Goal: Task Accomplishment & Management: Manage account settings

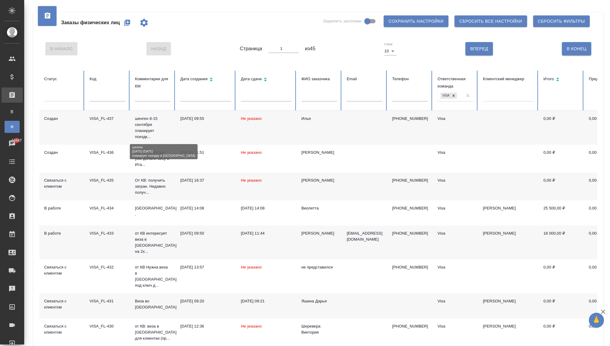
click at [144, 123] on p "шенген 8-15 сентября планирует поездк..." at bounding box center [153, 128] width 36 height 24
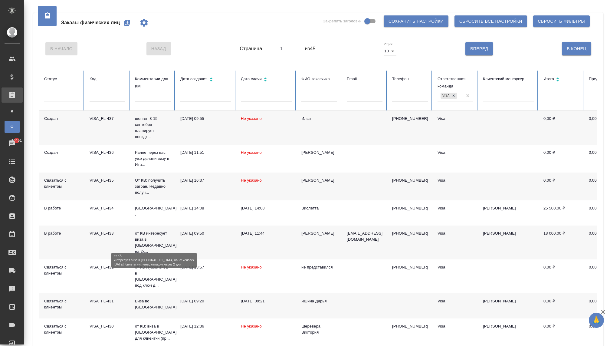
click at [154, 242] on p "от КВ интересует виза в [GEOGRAPHIC_DATA] на 2х..." at bounding box center [153, 242] width 36 height 24
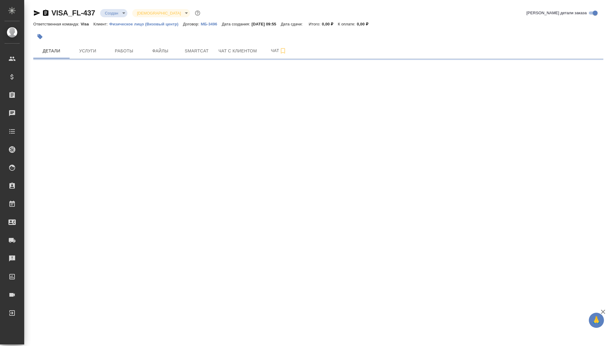
select select "RU"
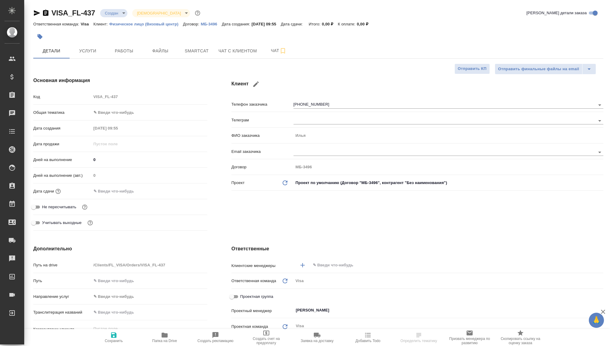
type textarea "x"
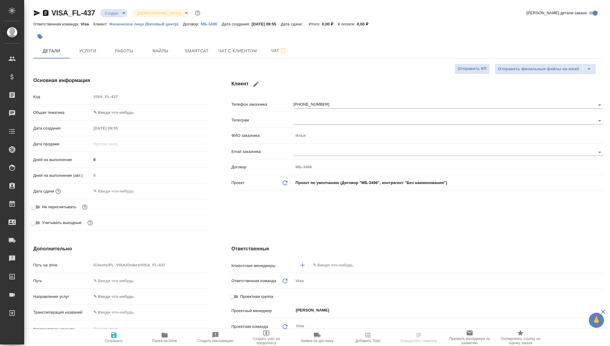
type textarea "x"
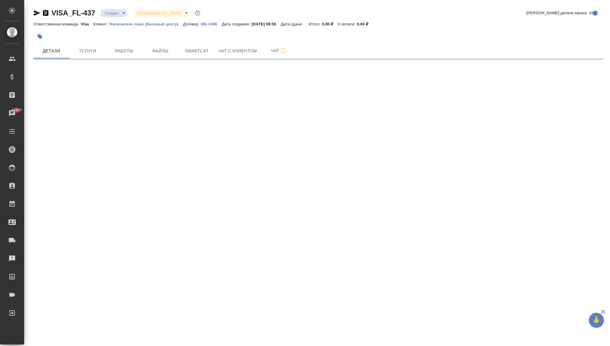
select select "RU"
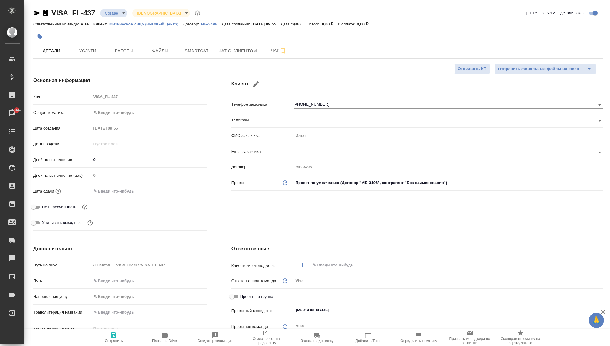
type textarea "x"
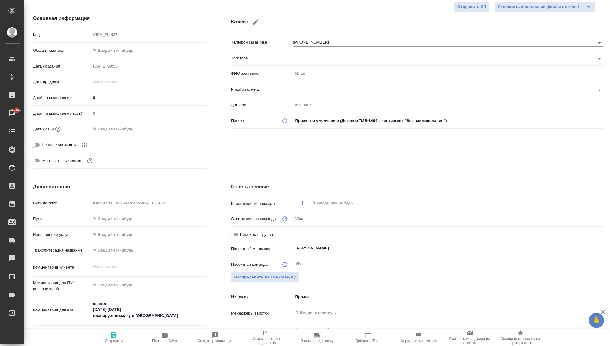
scroll to position [73, 0]
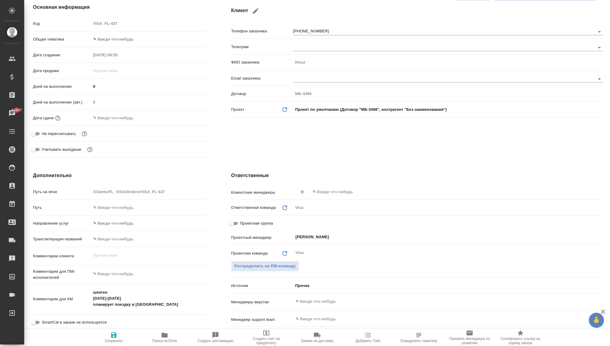
type textarea "x"
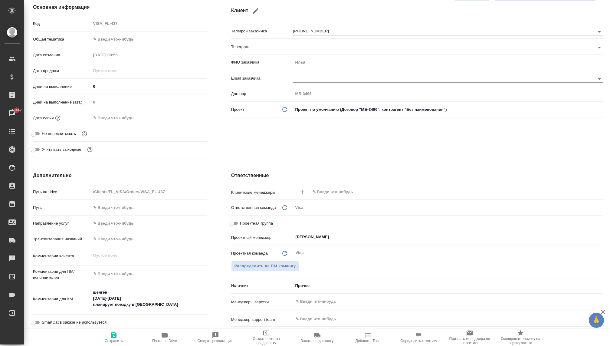
type textarea "x"
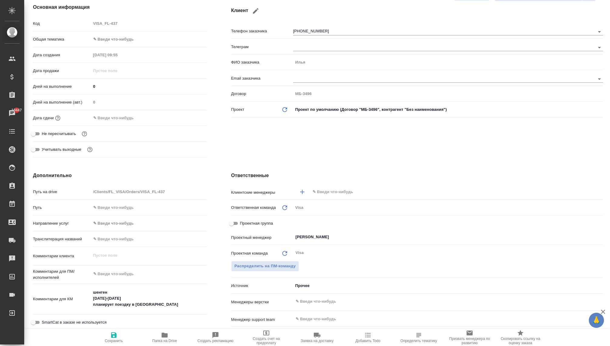
type textarea "x"
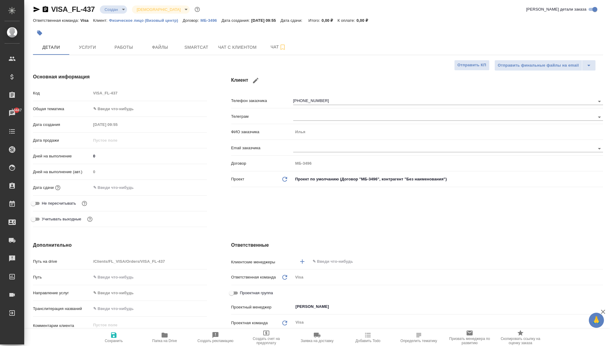
scroll to position [0, 0]
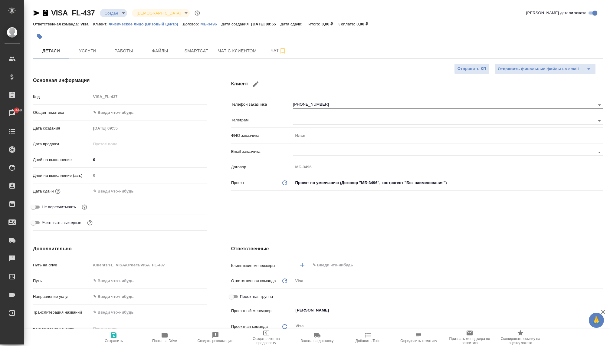
type textarea "x"
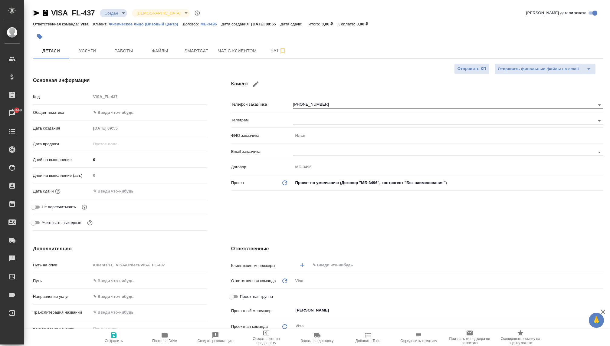
type textarea "x"
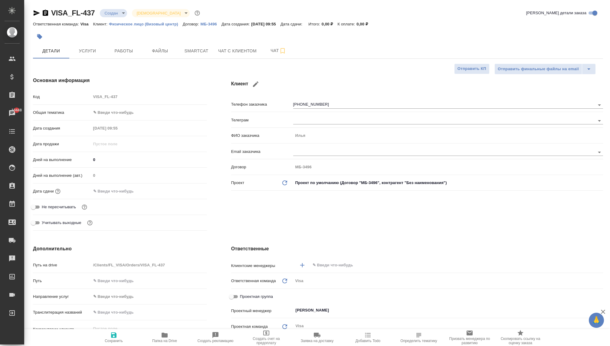
type textarea "x"
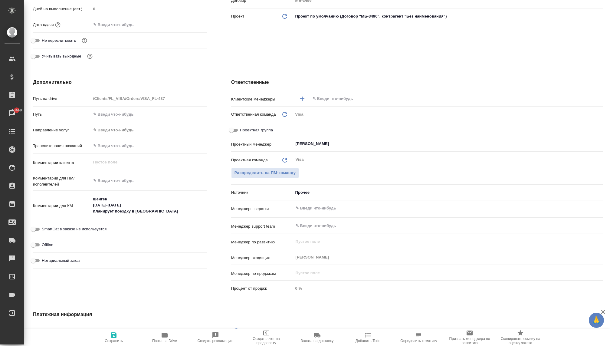
scroll to position [200, 0]
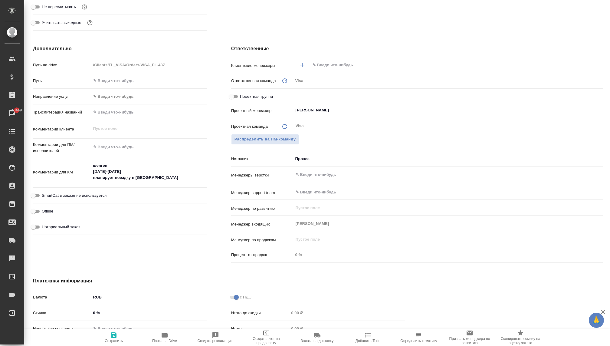
type textarea "x"
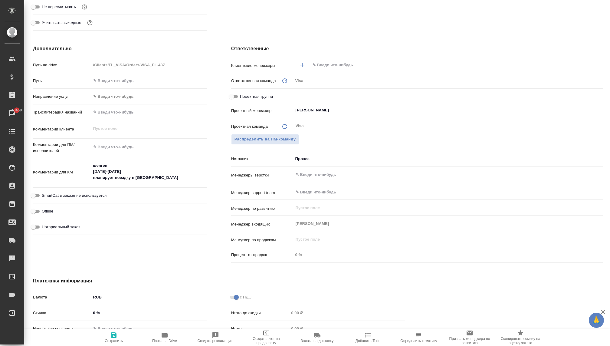
type textarea "x"
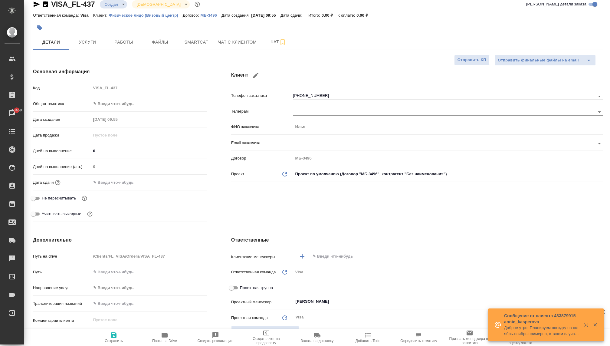
scroll to position [8, 0]
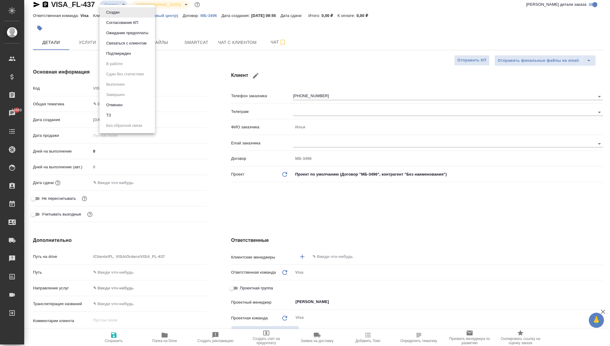
click at [111, 5] on body "🙏 .cls-1 fill:#fff; AWATERA Kovaleva Ekaterina Клиенты Спецификации Заказы 1045…" at bounding box center [305, 173] width 610 height 346
click at [121, 16] on button "Связаться с клиентом" at bounding box center [112, 12] width 17 height 7
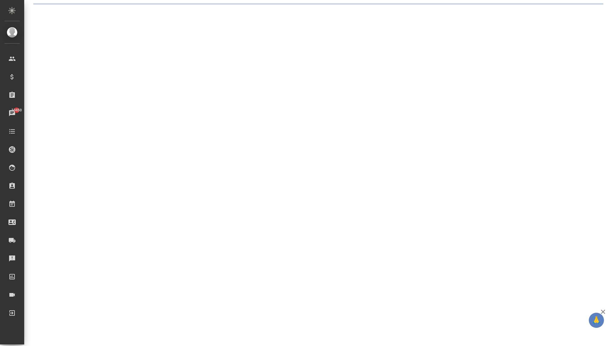
scroll to position [0, 0]
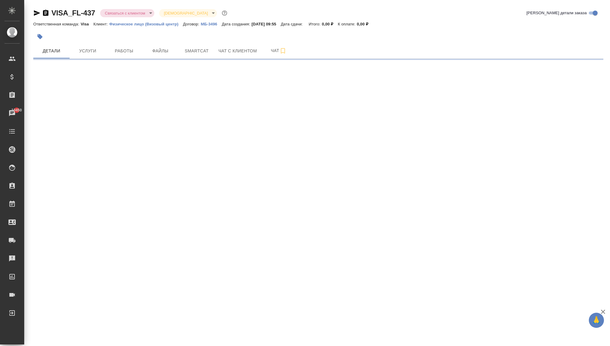
select select "RU"
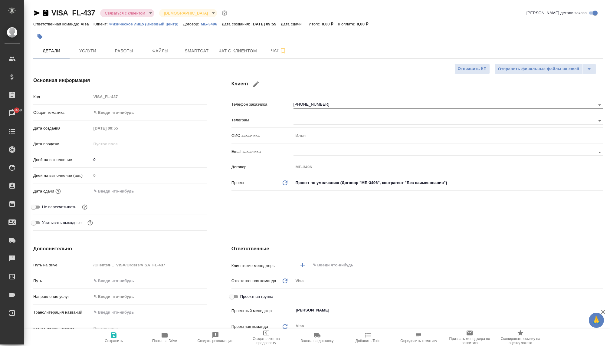
type textarea "x"
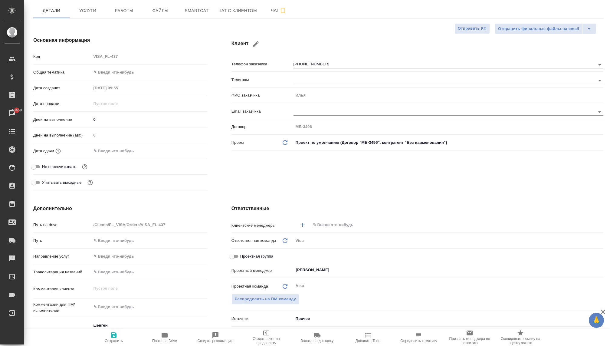
scroll to position [39, 0]
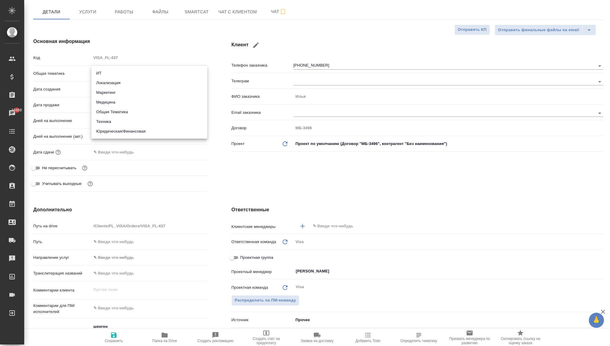
click at [106, 75] on body "🙏 .cls-1 fill:#fff; AWATERA Kovaleva Ekaterina Клиенты Спецификации Заказы 1045…" at bounding box center [305, 173] width 610 height 346
click at [120, 133] on li "Юридическая/Финансовая" at bounding box center [149, 131] width 116 height 10
type input "yr-fn"
type textarea "x"
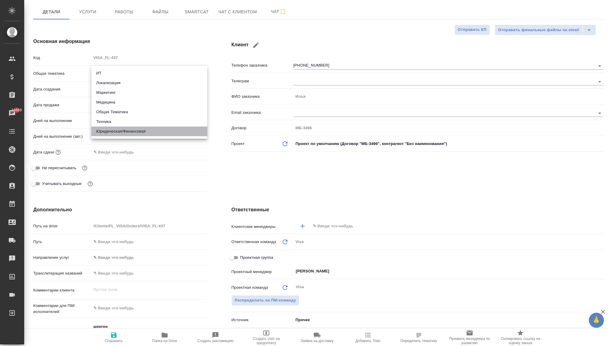
type textarea "x"
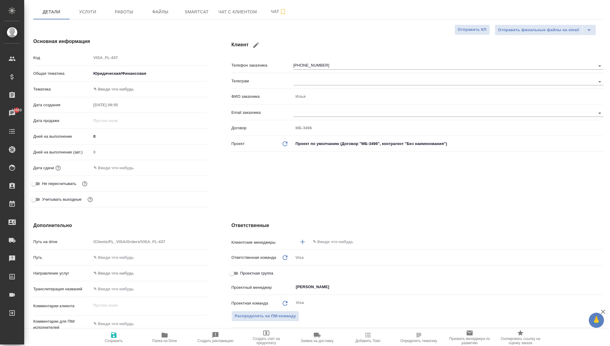
click at [108, 88] on body "🙏 .cls-1 fill:#fff; AWATERA Kovaleva Ekaterina Клиенты Спецификации Заказы 1045…" at bounding box center [305, 173] width 610 height 346
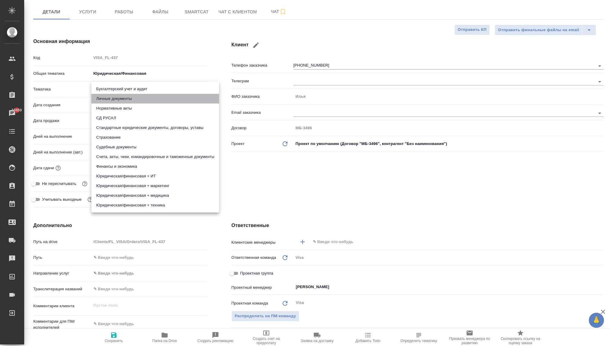
click at [106, 98] on li "Личные документы" at bounding box center [155, 99] width 128 height 10
type textarea "x"
type input "5a8b8b956a9677013d343cfe"
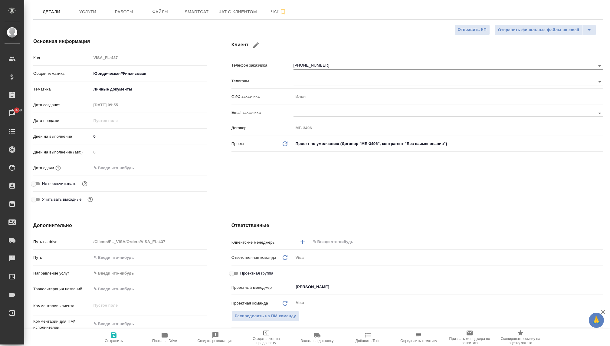
click at [100, 169] on input "text" at bounding box center [117, 167] width 53 height 9
click at [187, 168] on icon "button" at bounding box center [189, 167] width 7 height 7
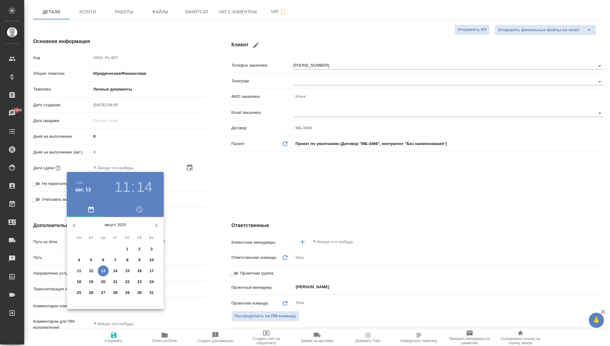
click at [157, 227] on icon "button" at bounding box center [156, 225] width 7 height 7
click at [124, 293] on span "31" at bounding box center [127, 292] width 11 height 6
type input "31.10.2025 11:14"
type textarea "x"
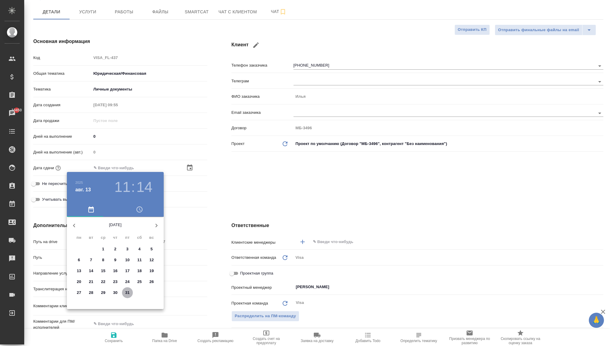
type textarea "x"
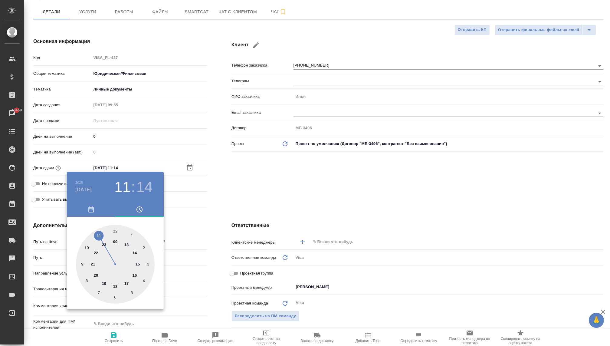
click at [256, 210] on div at bounding box center [305, 173] width 610 height 346
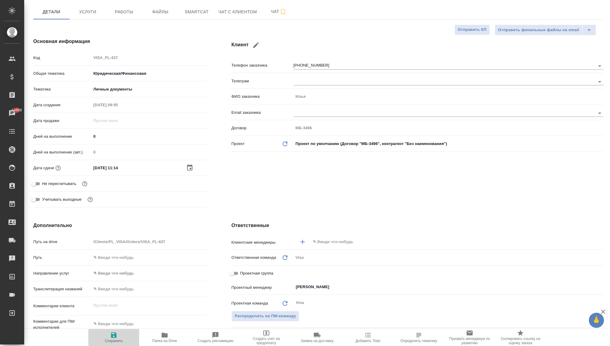
click at [113, 342] on span "Сохранить" at bounding box center [114, 340] width 18 height 4
type textarea "x"
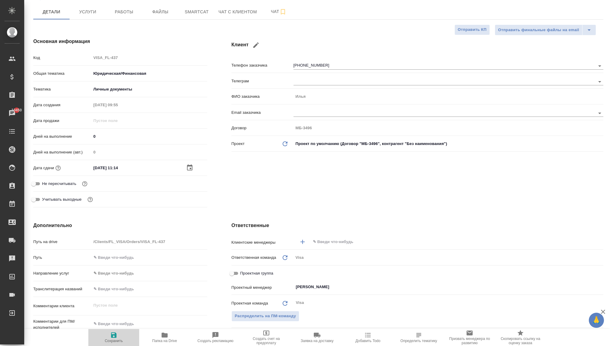
type textarea "x"
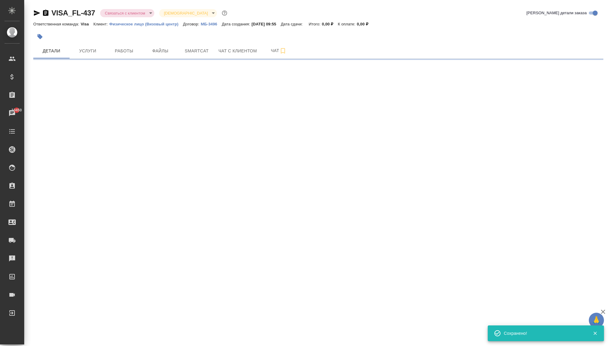
scroll to position [0, 0]
select select "RU"
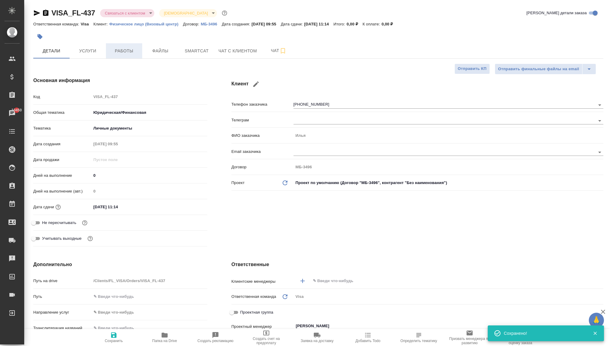
type textarea "x"
click at [104, 45] on button "Услуги" at bounding box center [88, 50] width 36 height 15
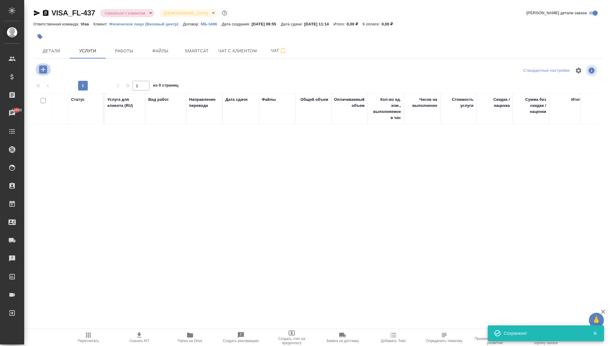
click at [41, 68] on icon "button" at bounding box center [43, 69] width 8 height 8
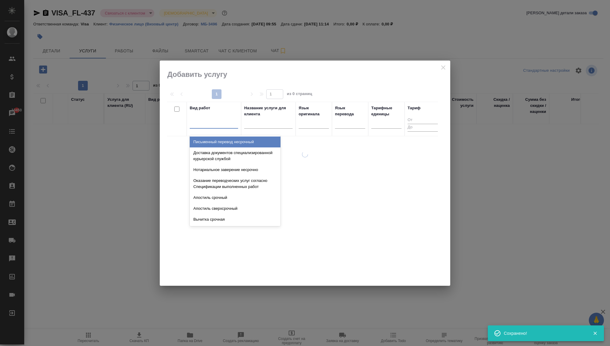
click at [197, 126] on div at bounding box center [214, 122] width 48 height 9
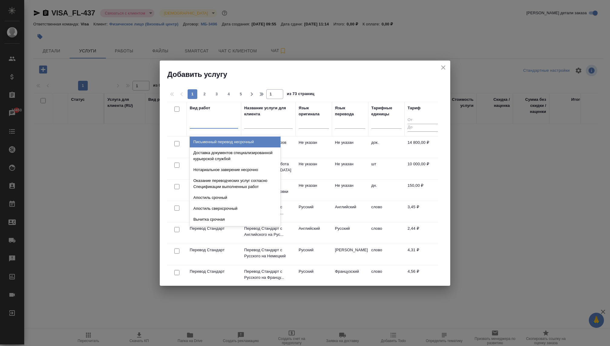
click at [444, 67] on icon "close" at bounding box center [442, 67] width 7 height 7
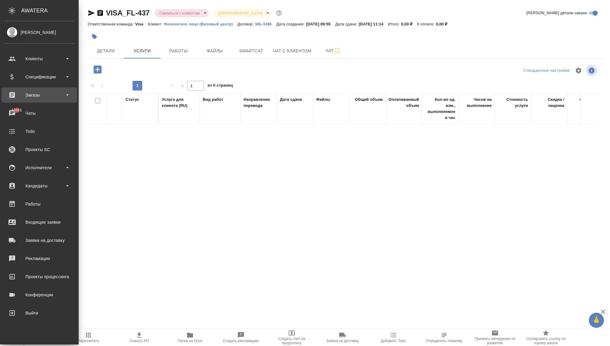
click at [37, 98] on div "Заказы" at bounding box center [40, 94] width 70 height 9
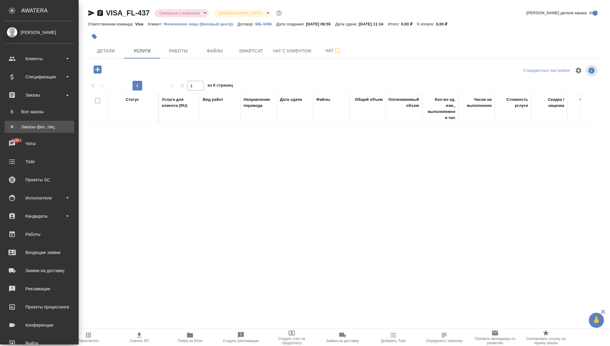
click at [38, 126] on div "Заказы физ. лиц" at bounding box center [40, 127] width 64 height 6
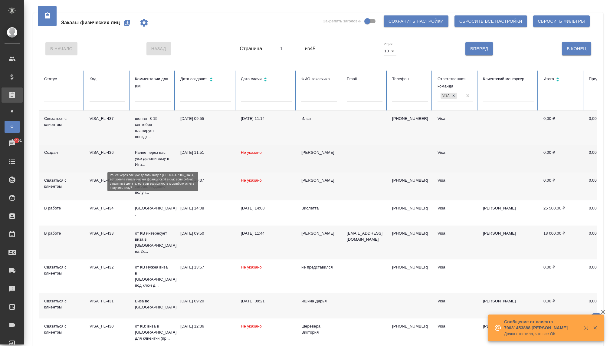
click at [141, 161] on p "Ранее через вас уже делали визу в Ита..." at bounding box center [153, 158] width 36 height 18
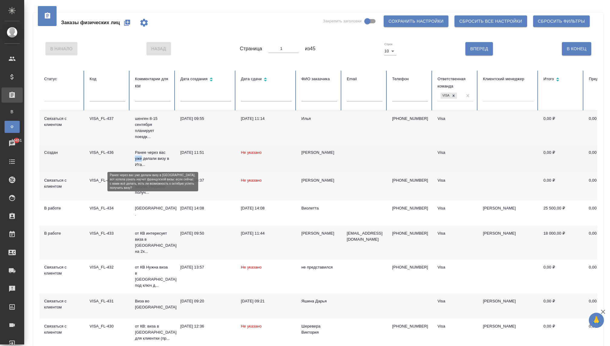
click at [141, 161] on p "Ранее через вас уже делали визу в Ита..." at bounding box center [153, 158] width 36 height 18
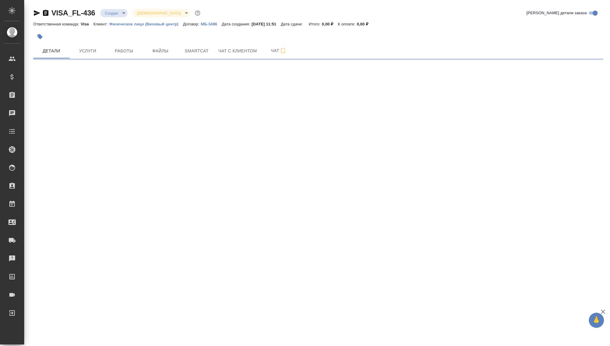
select select "RU"
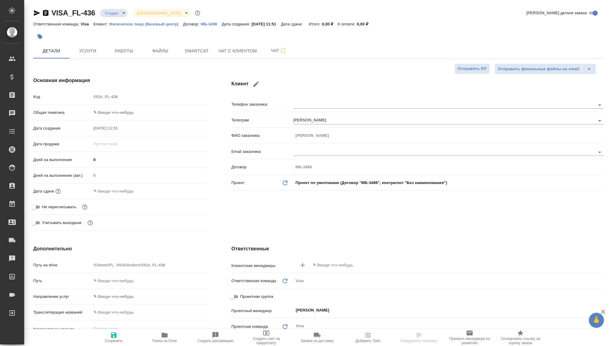
type textarea "x"
click at [110, 12] on body "🙏 .cls-1 fill:#fff; AWATERA Kovaleva Ekaterina Клиенты Спецификации Заказы Чаты…" at bounding box center [305, 173] width 610 height 346
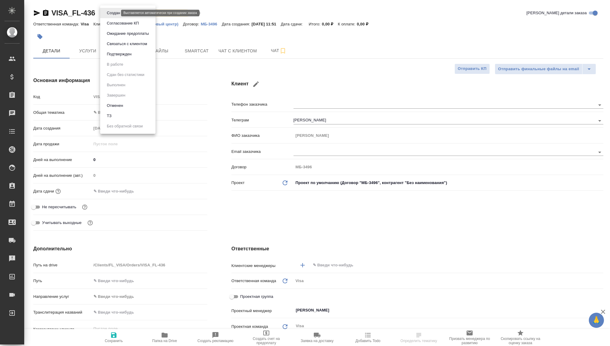
type textarea "x"
click at [114, 16] on button "Связаться с клиентом" at bounding box center [113, 13] width 17 height 7
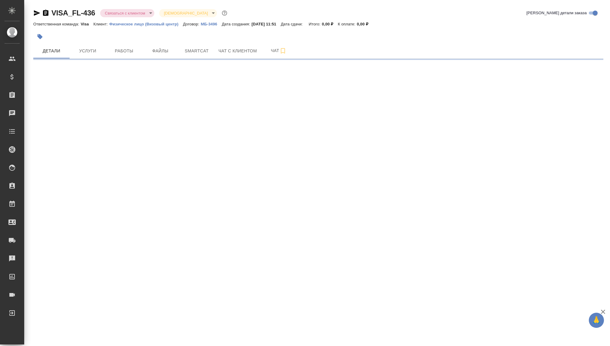
select select "RU"
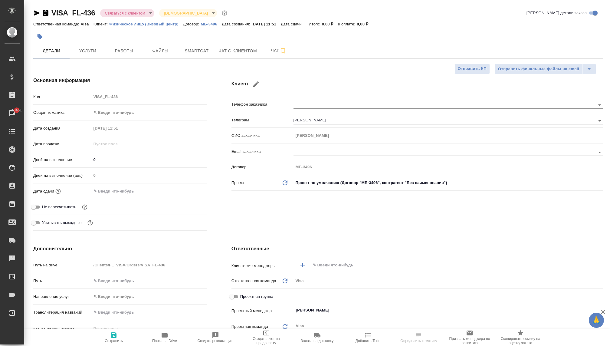
type textarea "x"
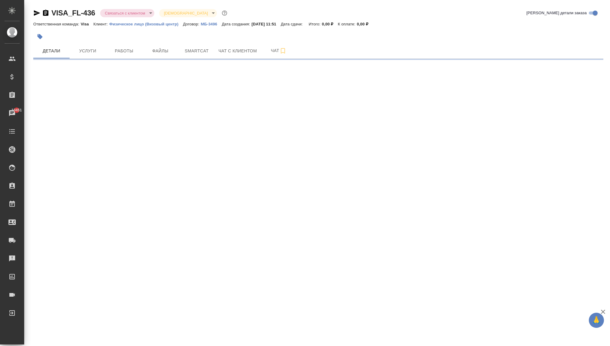
select select "RU"
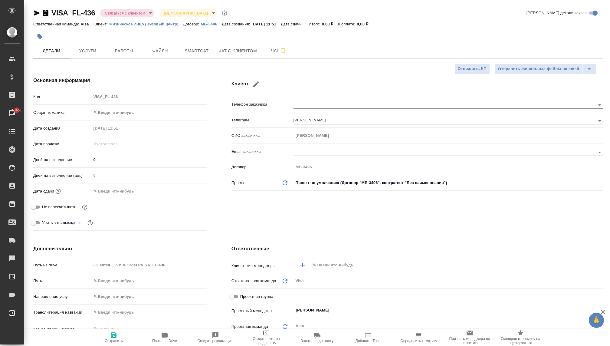
type textarea "x"
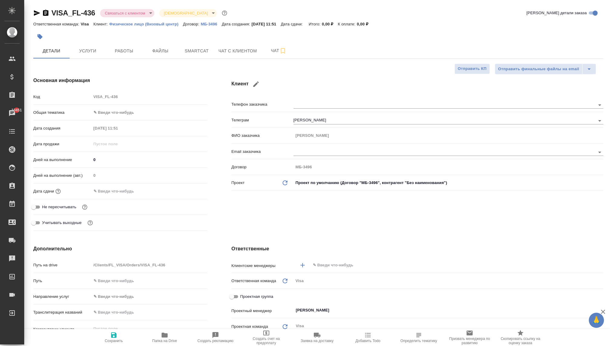
type textarea "x"
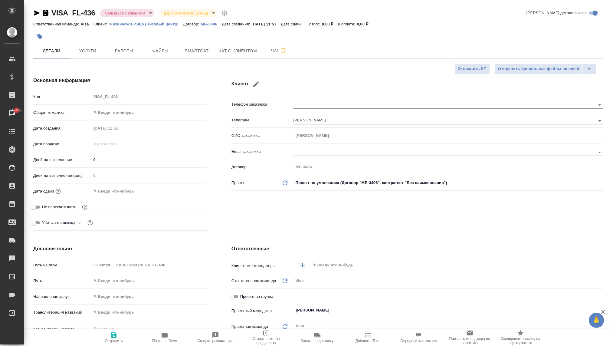
type textarea "x"
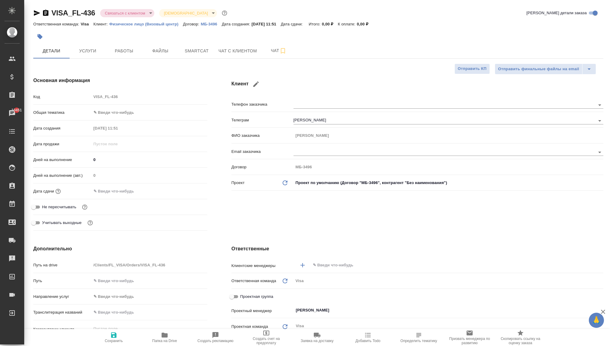
type textarea "x"
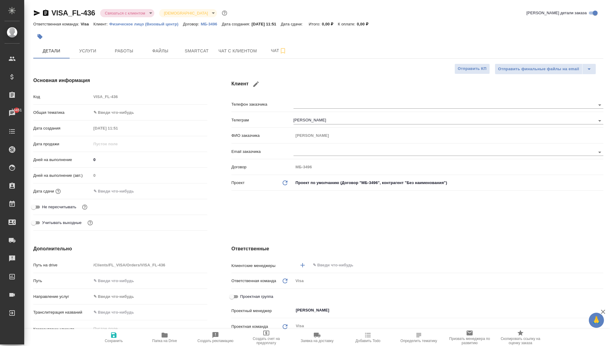
type textarea "x"
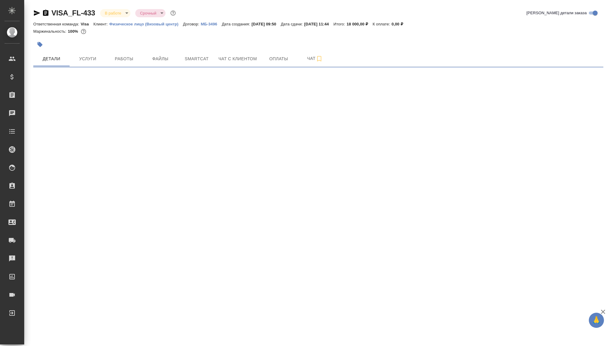
select select "RU"
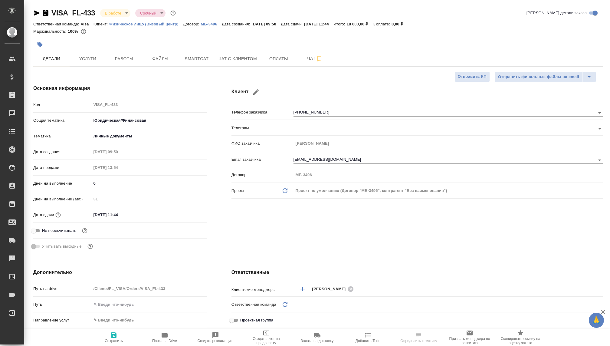
type textarea "x"
type input "Visa"
type textarea "x"
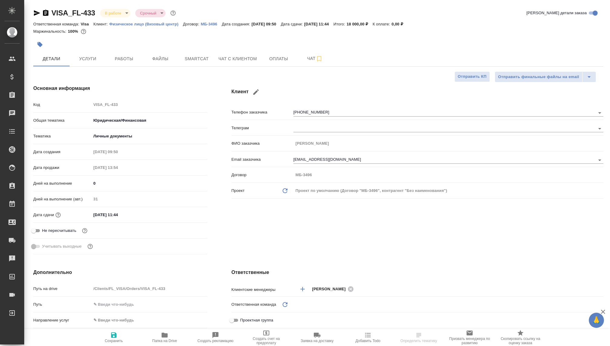
type textarea "x"
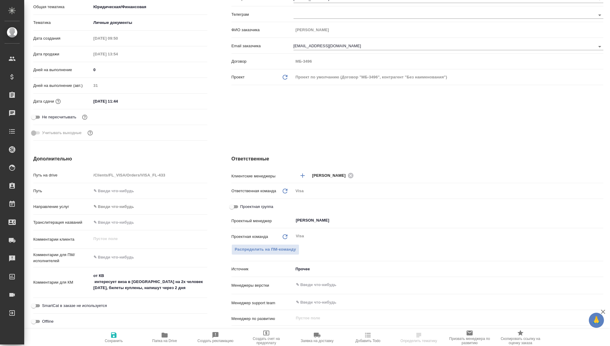
type textarea "x"
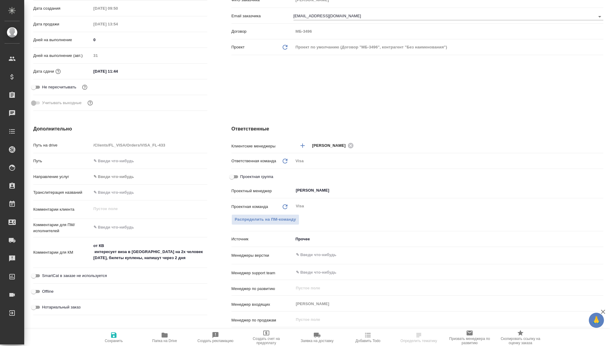
scroll to position [155, 0]
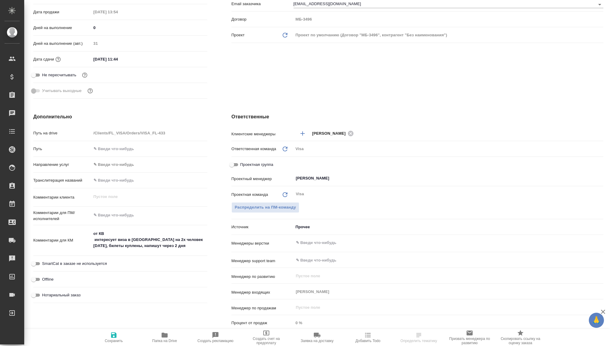
click at [301, 226] on body "🙏 .cls-1 fill:#fff; AWATERA Kovaleva Ekaterina Клиенты Спецификации Заказы Чаты…" at bounding box center [305, 173] width 610 height 346
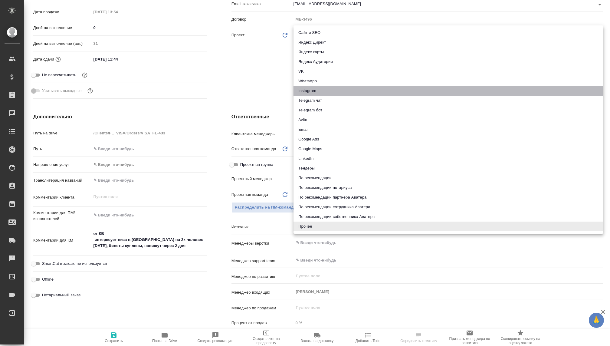
click at [310, 90] on li "Instagram" at bounding box center [448, 91] width 310 height 10
type textarea "x"
type input "instagram"
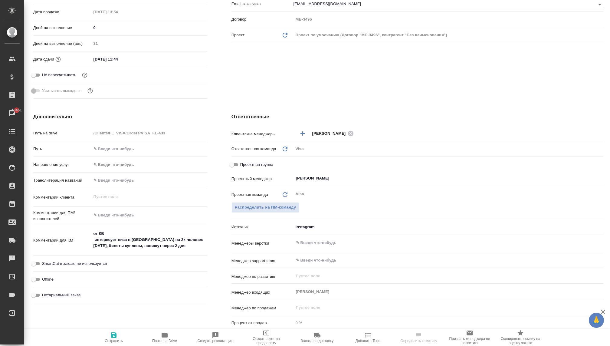
click at [114, 337] on icon "button" at bounding box center [113, 334] width 5 height 5
type textarea "x"
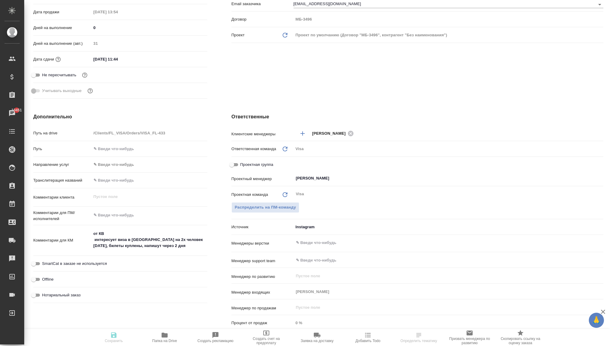
type textarea "x"
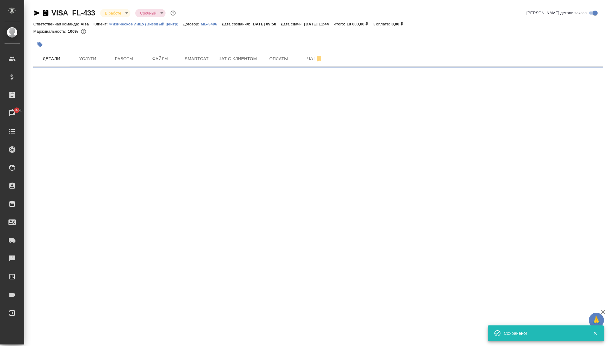
select select "RU"
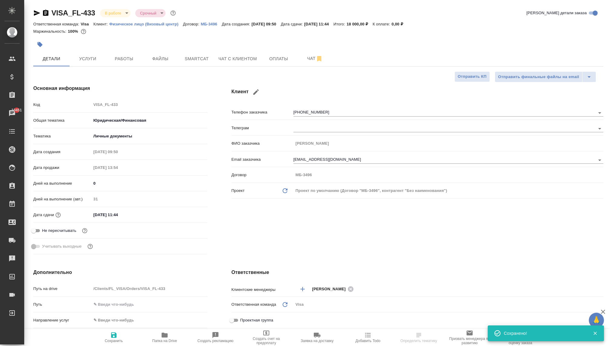
type textarea "x"
click at [54, 59] on span "Детали" at bounding box center [51, 59] width 29 height 8
type textarea "x"
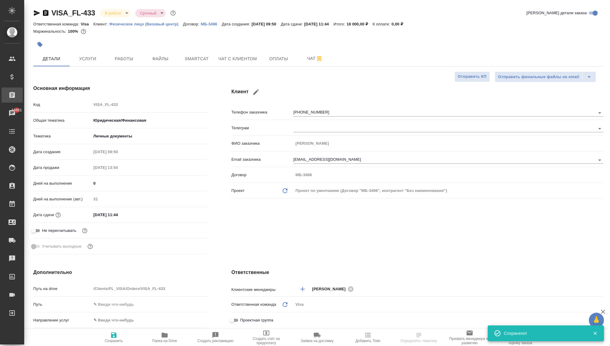
type textarea "x"
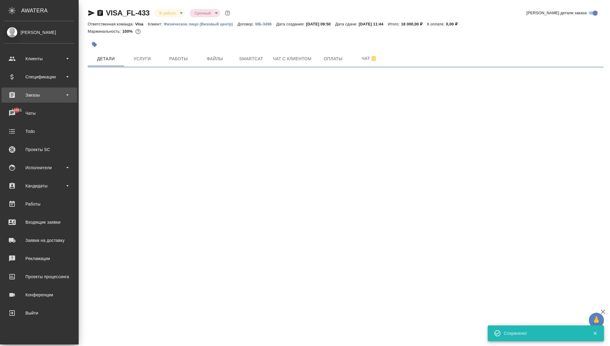
click at [27, 96] on div "Заказы" at bounding box center [40, 94] width 70 height 9
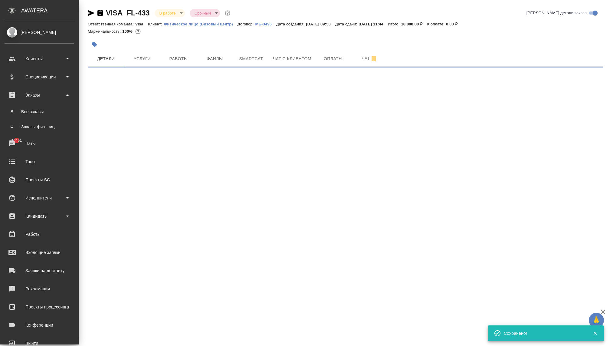
select select "RU"
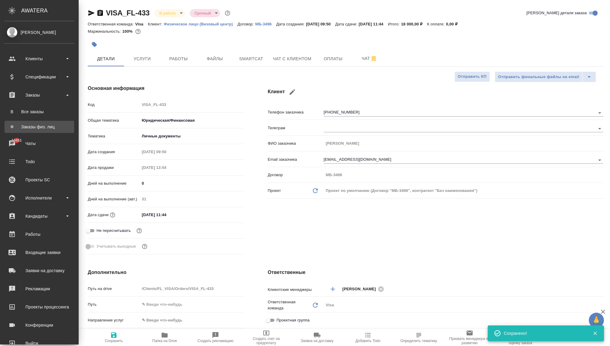
type textarea "x"
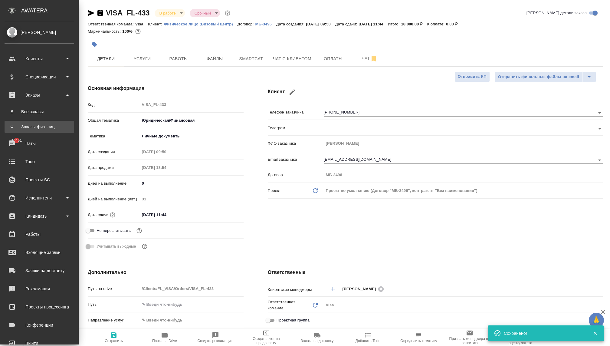
type textarea "x"
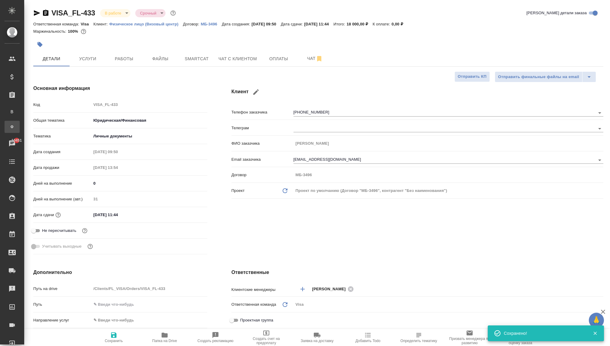
click at [20, 122] on link "Ф Заказы физ. лиц" at bounding box center [12, 127] width 15 height 12
type textarea "x"
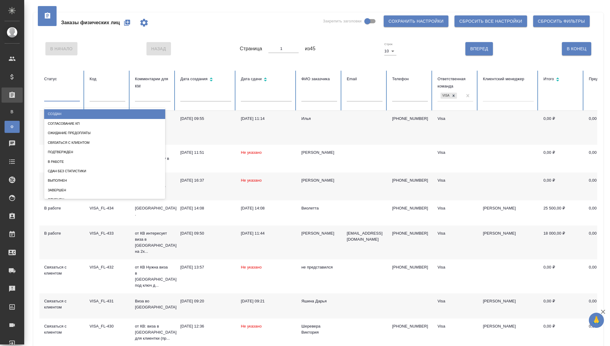
click at [63, 96] on div at bounding box center [62, 95] width 36 height 9
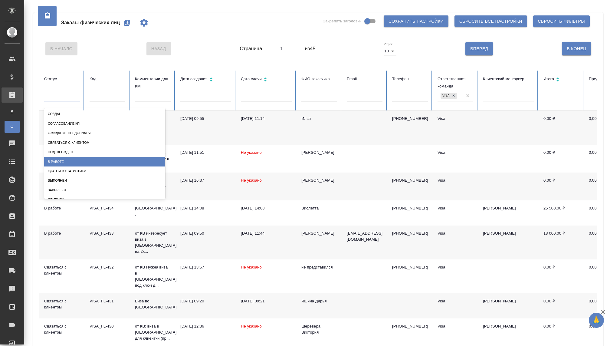
click at [57, 160] on div "В работе" at bounding box center [104, 161] width 121 height 9
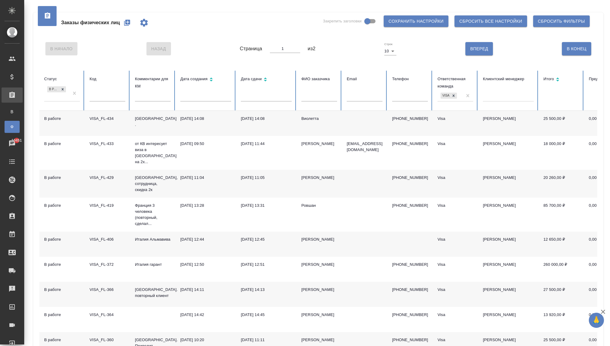
click at [143, 122] on td "Франция ." at bounding box center [152, 123] width 45 height 25
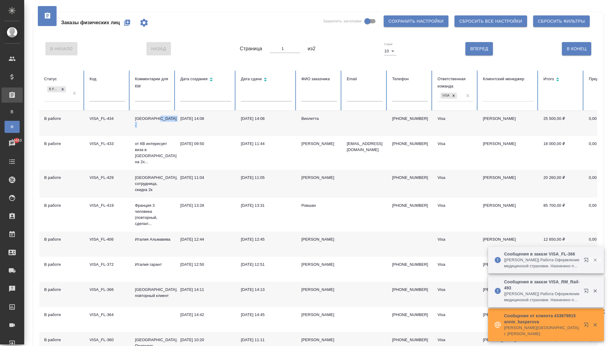
click at [592, 263] on icon "button" at bounding box center [594, 259] width 5 height 5
click at [591, 293] on button "button" at bounding box center [595, 290] width 12 height 5
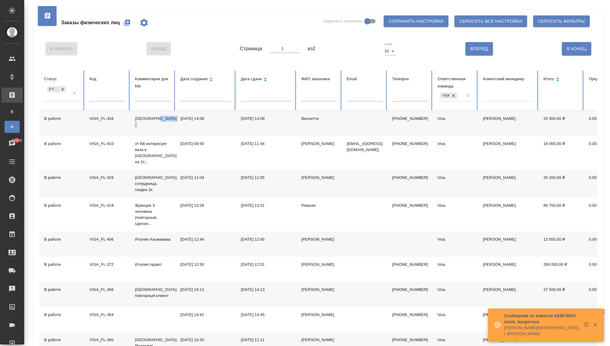
click at [594, 326] on icon "button" at bounding box center [594, 324] width 3 height 3
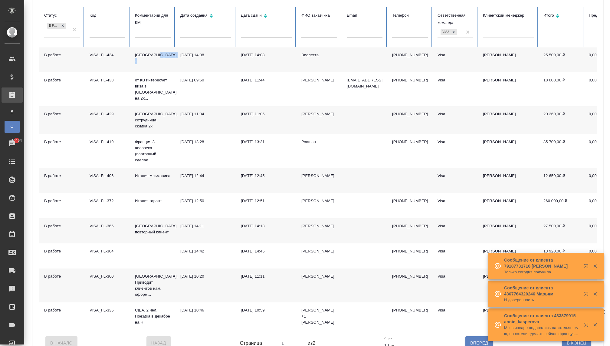
scroll to position [71, 0]
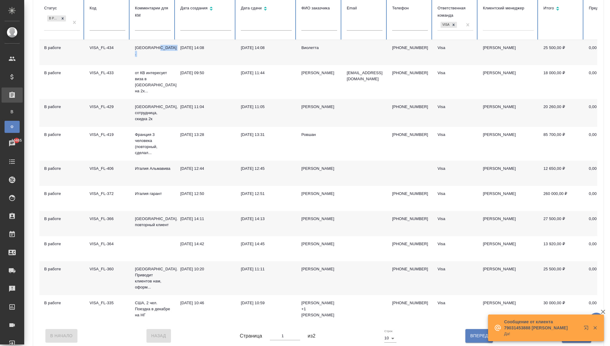
click at [469, 330] on button "Вперед" at bounding box center [479, 335] width 28 height 13
type input "2"
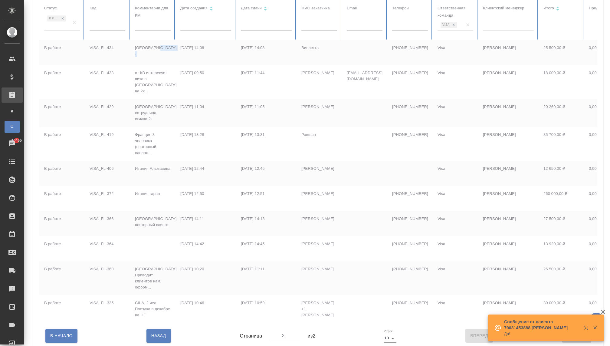
scroll to position [0, 0]
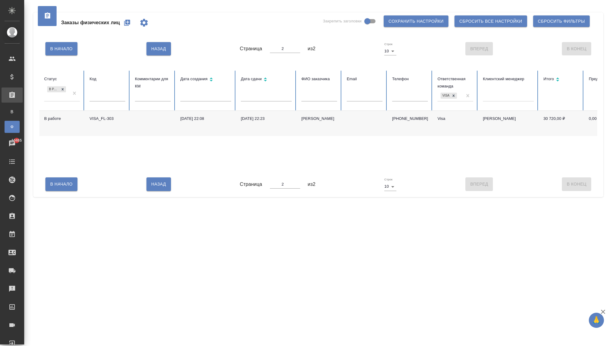
click at [184, 123] on td "12.05.2025, 22:08" at bounding box center [205, 123] width 60 height 25
click at [157, 187] on span "Назад" at bounding box center [158, 184] width 15 height 8
type input "1"
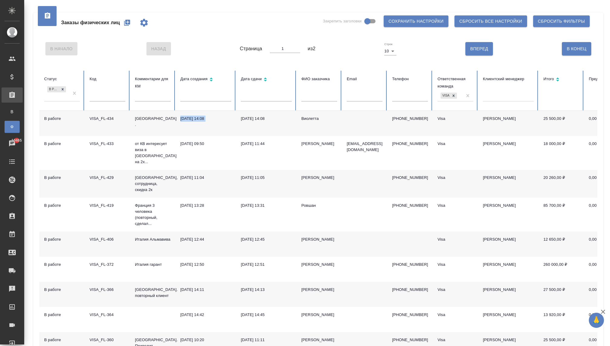
scroll to position [71, 0]
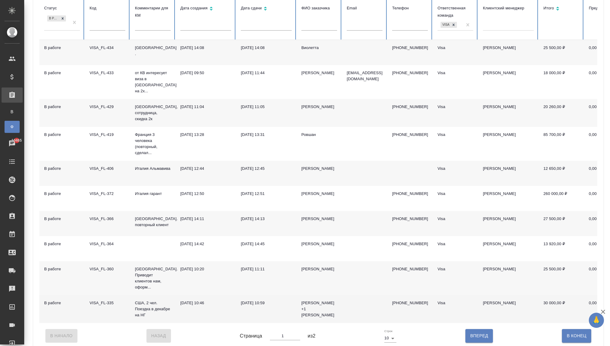
click at [139, 301] on p "США, 2 чел. Поездка в декабре на НГ" at bounding box center [153, 309] width 36 height 18
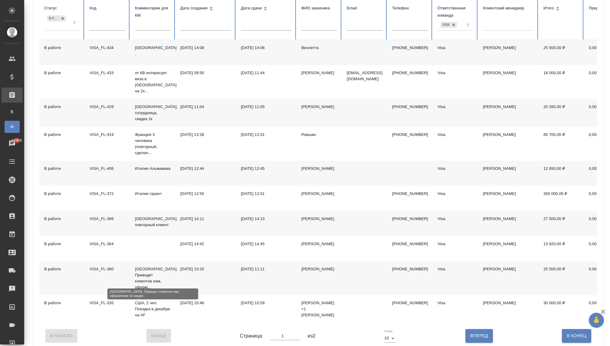
click at [144, 266] on p "Франция. Приводит клиентов нам, оформ..." at bounding box center [153, 278] width 36 height 24
click at [150, 216] on p "Франция. повторный клиент" at bounding box center [153, 222] width 36 height 12
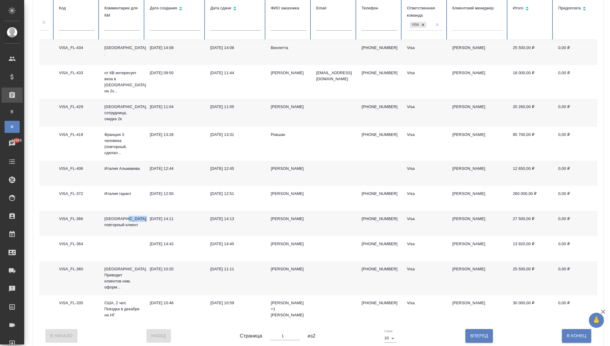
scroll to position [0, 31]
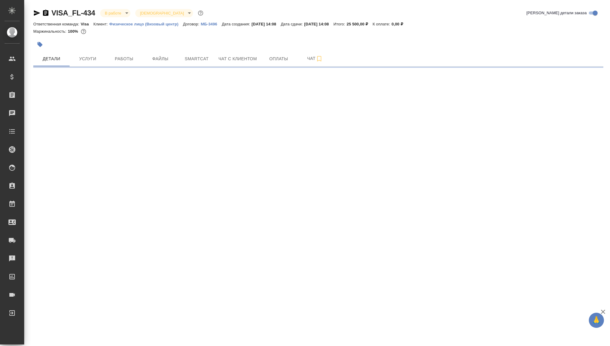
select select "RU"
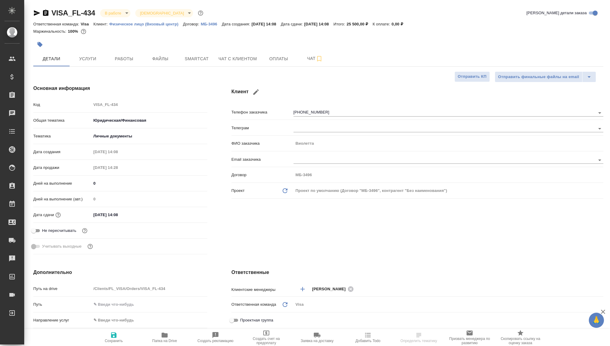
type textarea "x"
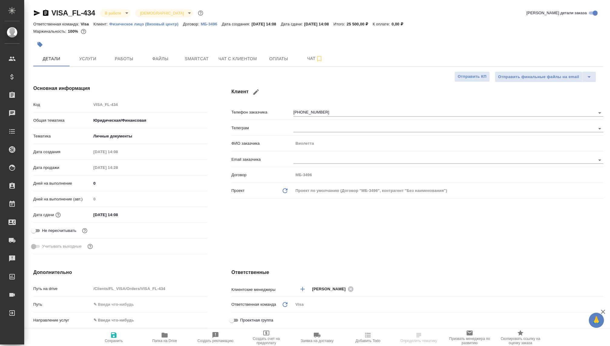
type textarea "x"
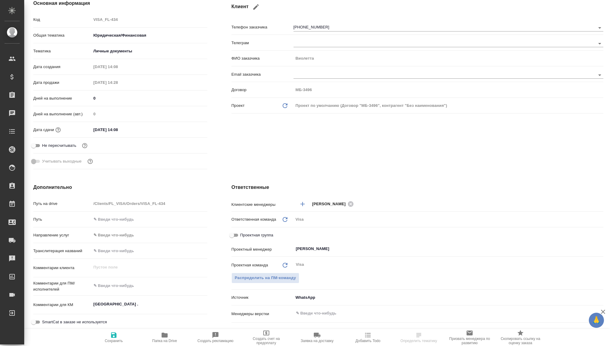
type textarea "x"
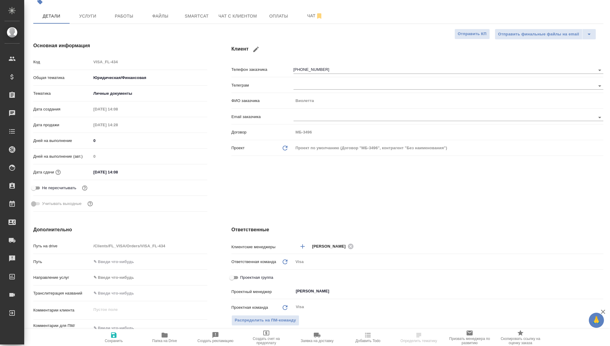
scroll to position [8, 0]
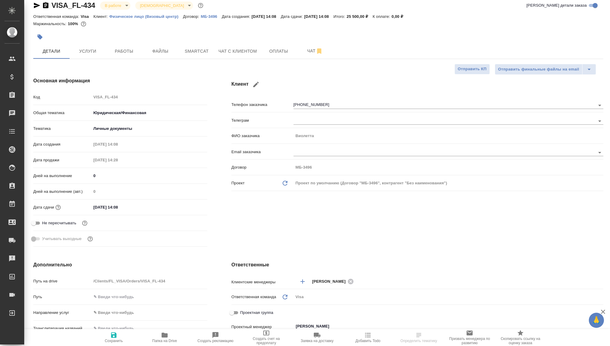
type textarea "x"
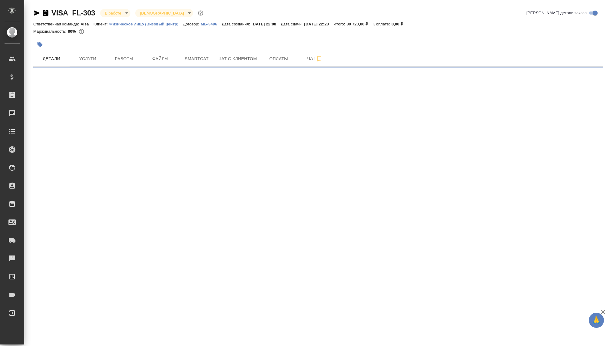
select select "RU"
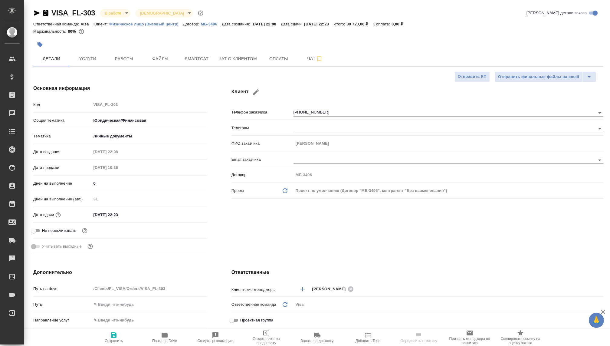
type textarea "x"
type input "[PERSON_NAME]"
type textarea "x"
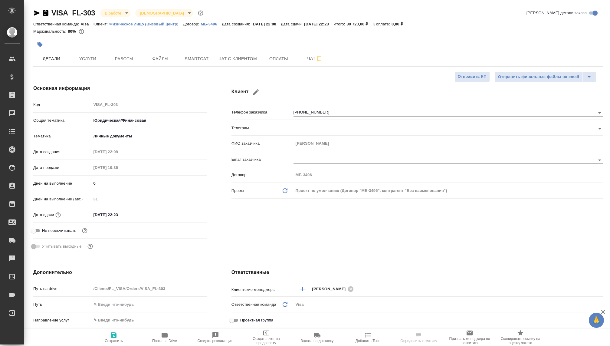
type textarea "x"
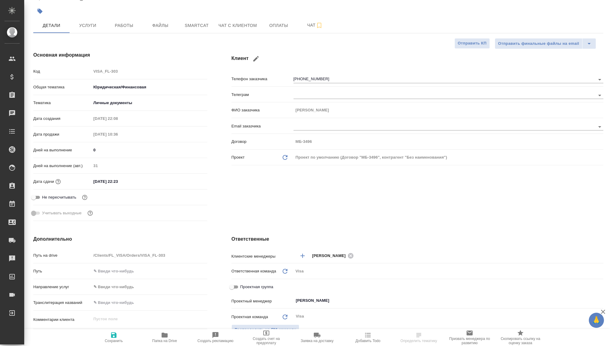
type textarea "x"
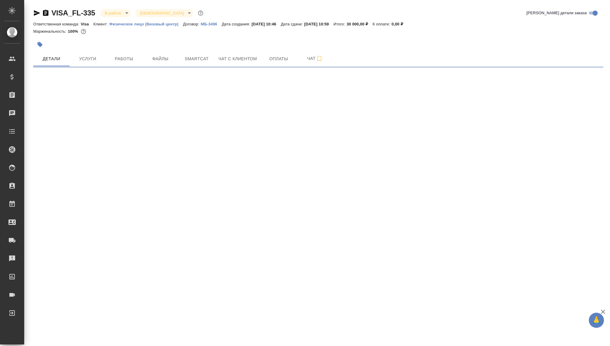
select select "RU"
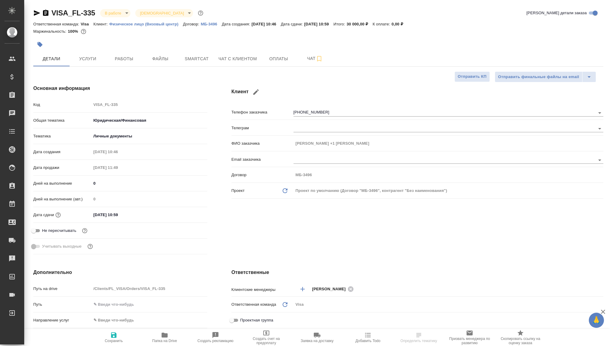
type textarea "x"
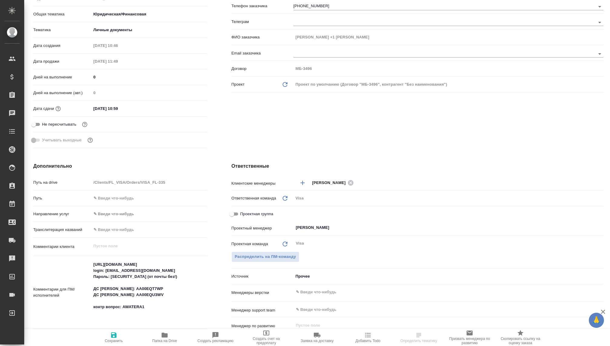
type textarea "x"
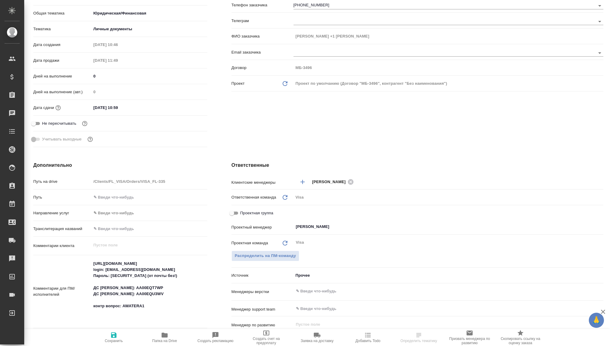
type textarea "x"
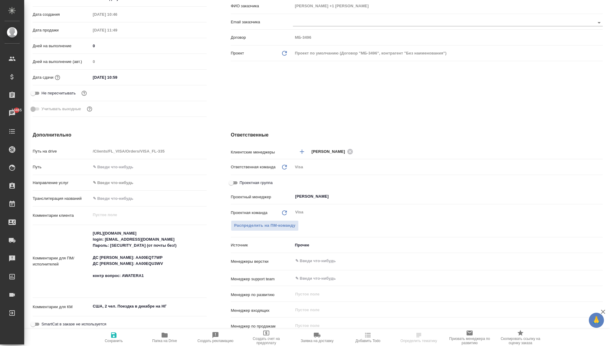
scroll to position [139, 1]
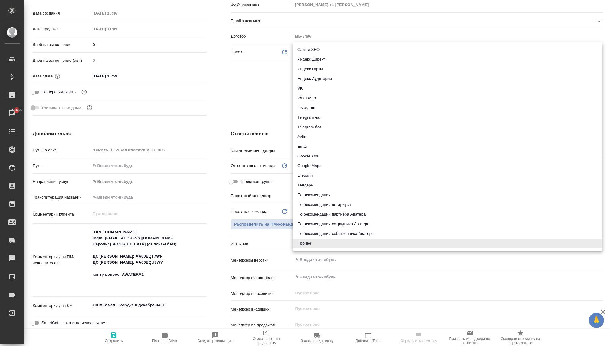
click at [299, 243] on body "🙏 .cls-1 fill:#fff; AWATERA [PERSON_NAME] Спецификации Заказы 10465 Чаты Todo П…" at bounding box center [305, 173] width 610 height 346
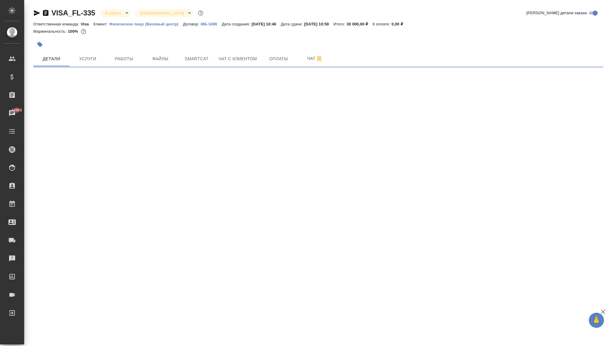
scroll to position [0, 0]
click at [310, 97] on div ".cls-1 fill:#fff; AWATERA [PERSON_NAME] Спецификации Заказы 10465 Чаты Todo Про…" at bounding box center [305, 173] width 610 height 346
select select "RU"
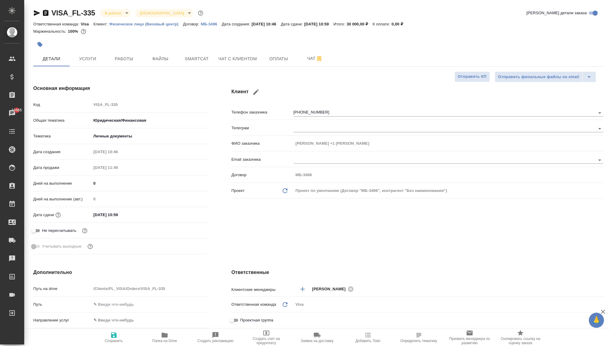
type textarea "x"
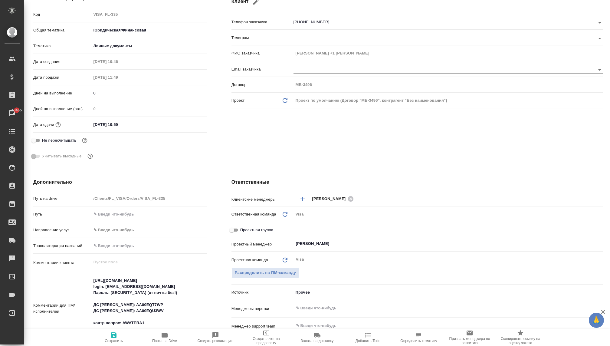
scroll to position [96, 0]
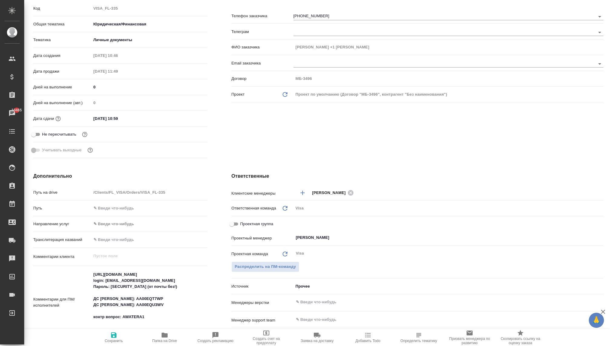
click at [299, 283] on body "🙏 .cls-1 fill:#fff; AWATERA [PERSON_NAME] Спецификации Заказы 10465 Чаты Todo П…" at bounding box center [305, 173] width 610 height 346
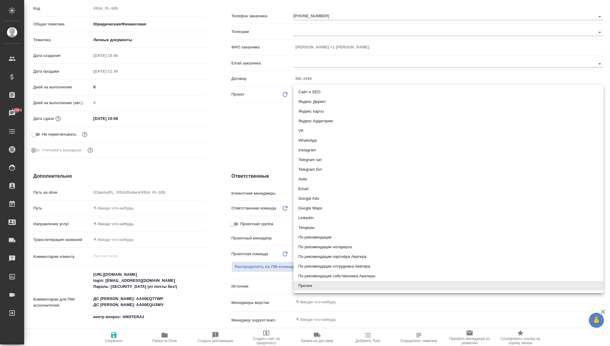
click at [263, 131] on div at bounding box center [305, 173] width 610 height 346
click at [304, 283] on body "🙏 .cls-1 fill:#fff; AWATERA [PERSON_NAME] Спецификации Заказы 10465 Чаты Todo П…" at bounding box center [305, 173] width 610 height 346
click at [261, 132] on div at bounding box center [305, 173] width 610 height 346
click at [308, 285] on body "🙏 .cls-1 fill:#fff; AWATERA [PERSON_NAME] Спецификации Заказы 10465 Чаты Todo П…" at bounding box center [305, 173] width 610 height 346
click at [307, 139] on li "WhatsApp" at bounding box center [448, 140] width 310 height 10
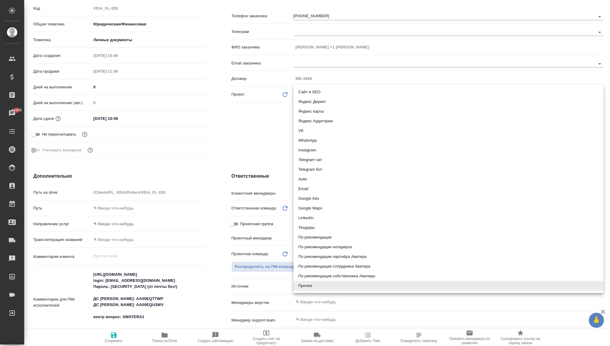
type textarea "x"
type input "whatsapp"
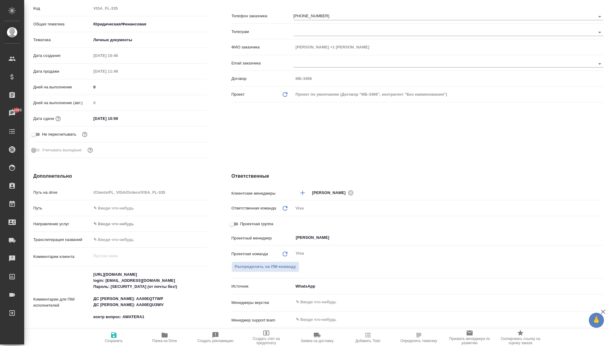
click at [108, 334] on span "Сохранить" at bounding box center [114, 336] width 44 height 11
type textarea "x"
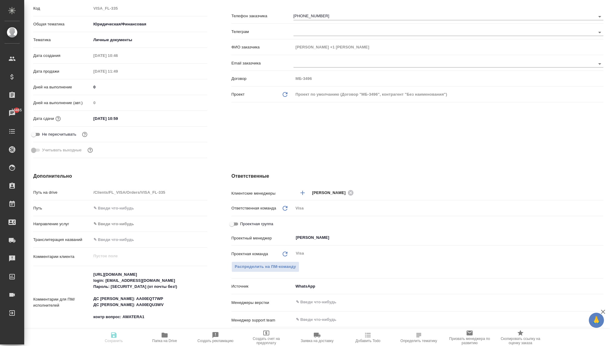
type textarea "x"
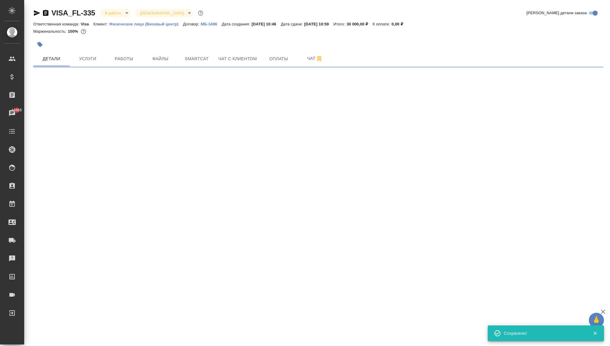
select select "RU"
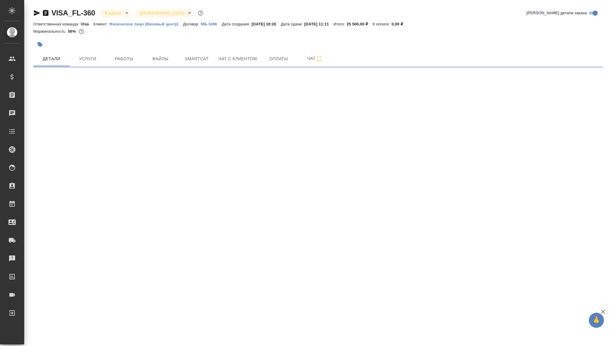
select select "RU"
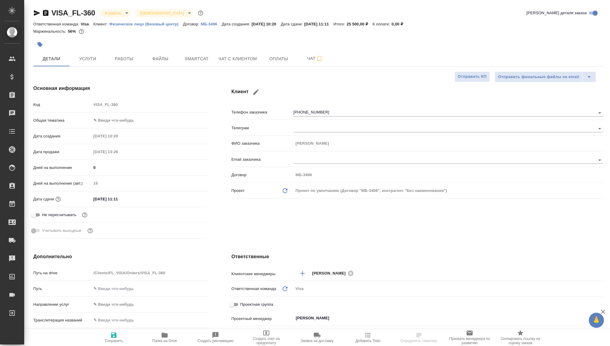
type textarea "x"
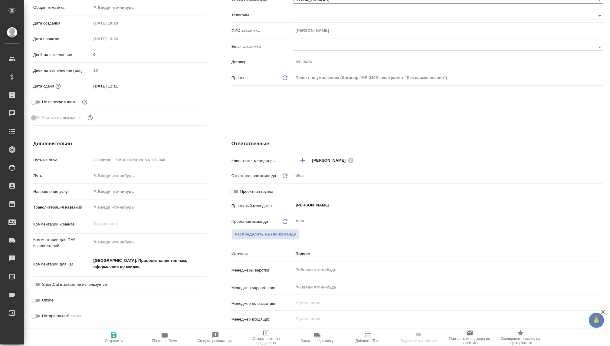
type textarea "x"
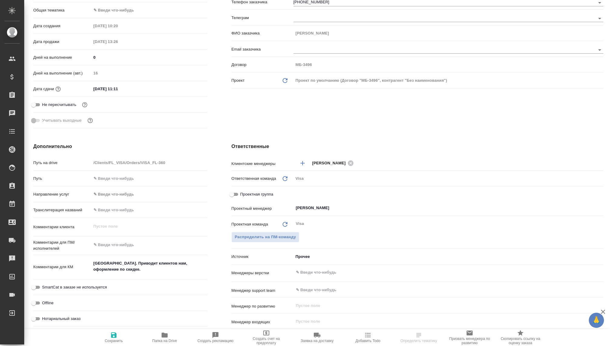
type textarea "x"
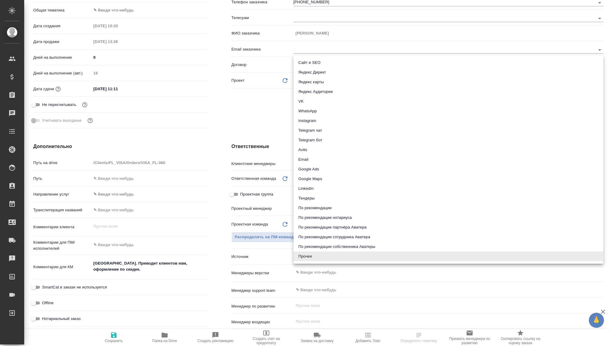
click at [299, 255] on body "🙏 .cls-1 fill:#fff; AWATERA [PERSON_NAME] Спецификации Заказы Чаты Todo Проекты…" at bounding box center [305, 173] width 610 height 346
click at [238, 107] on div at bounding box center [305, 173] width 610 height 346
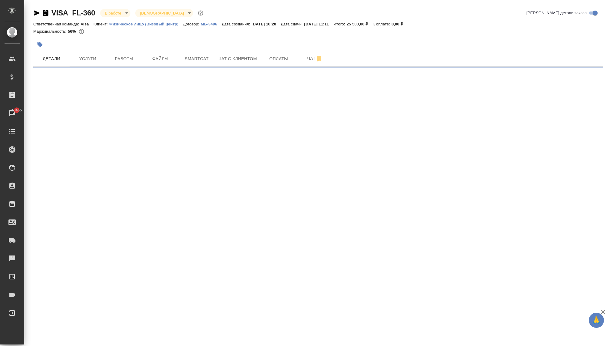
scroll to position [0, 0]
select select "RU"
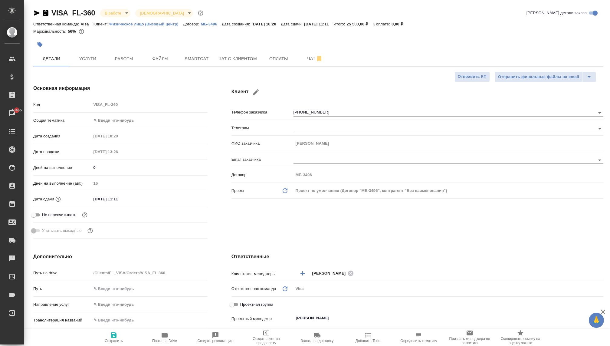
type textarea "x"
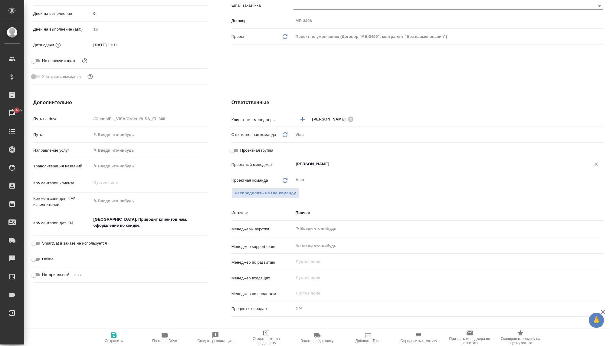
scroll to position [178, 0]
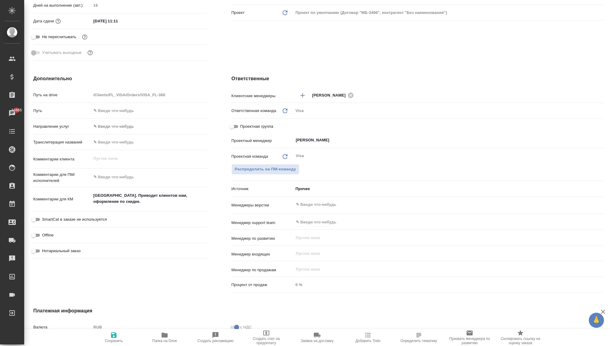
click at [301, 189] on body "🙏 .cls-1 fill:#fff; AWATERA [PERSON_NAME] Спецификации Заказы 10465 Чаты Todo П…" at bounding box center [305, 173] width 610 height 346
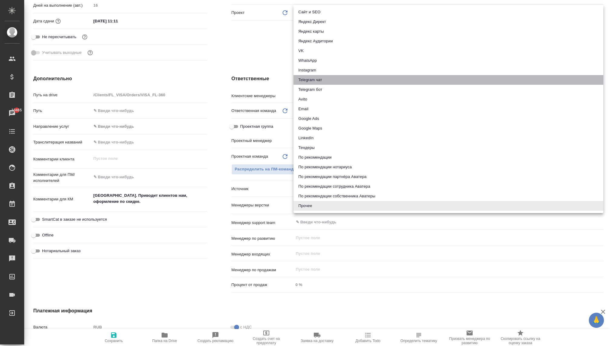
click at [303, 81] on li "Telegram чат" at bounding box center [448, 80] width 310 height 10
type textarea "x"
type input "telegram"
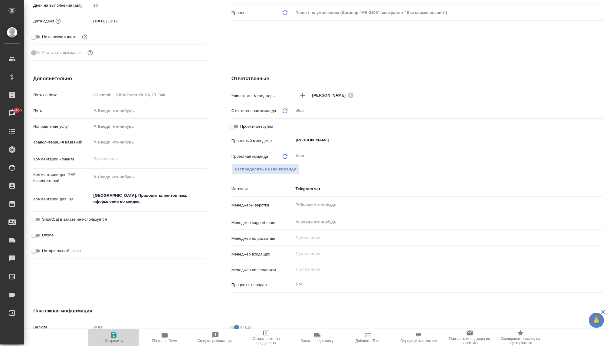
click at [112, 331] on icon "button" at bounding box center [113, 334] width 7 height 7
type textarea "x"
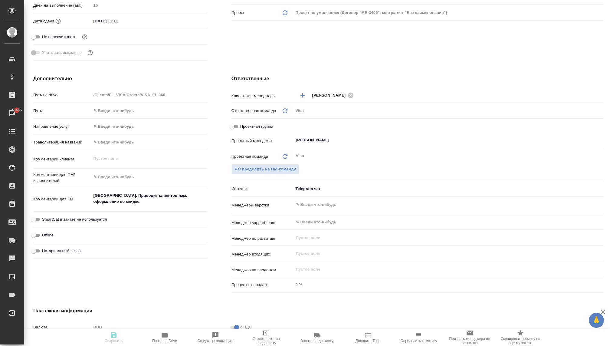
type textarea "x"
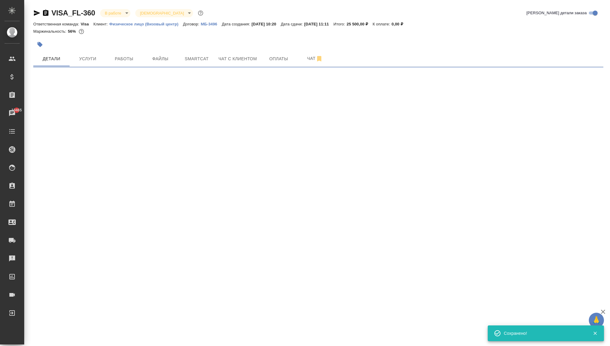
scroll to position [0, 0]
select select "RU"
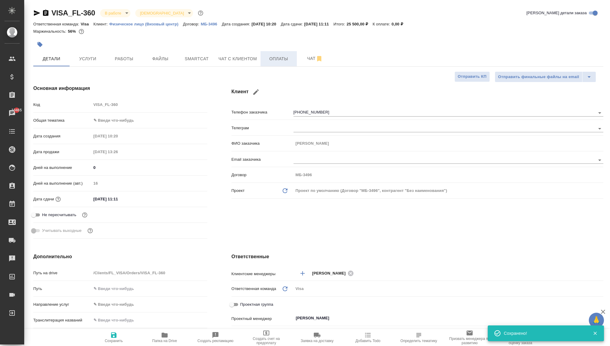
type textarea "x"
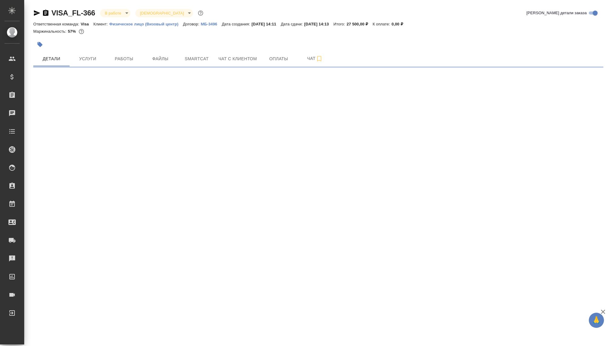
select select "RU"
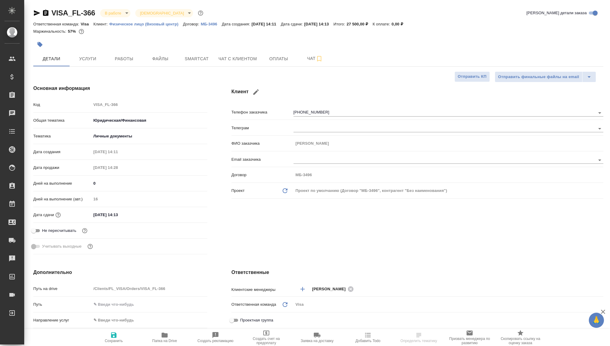
type textarea "x"
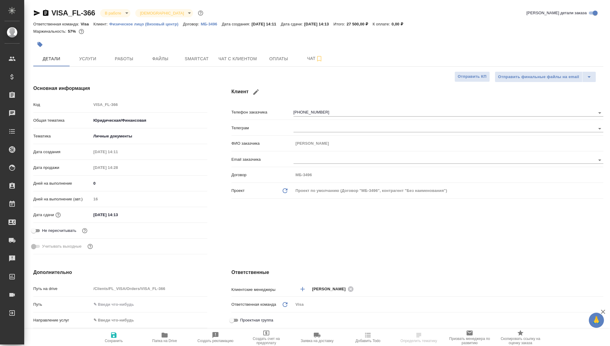
type textarea "x"
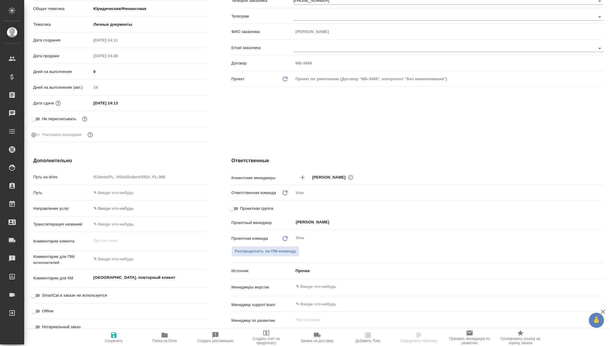
type textarea "x"
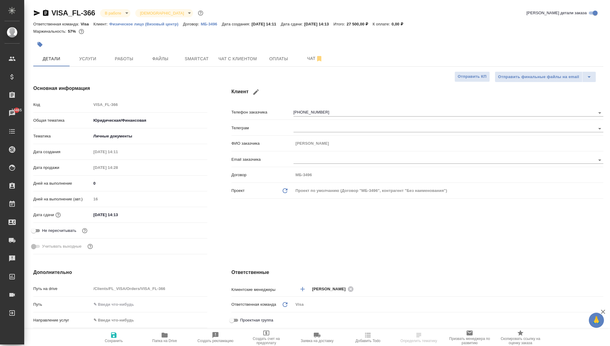
type textarea "x"
select select "RU"
type textarea "x"
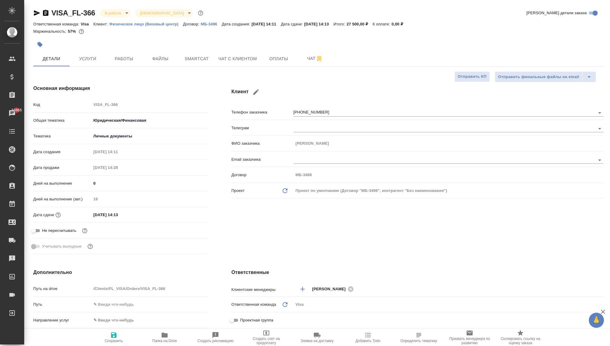
type textarea "x"
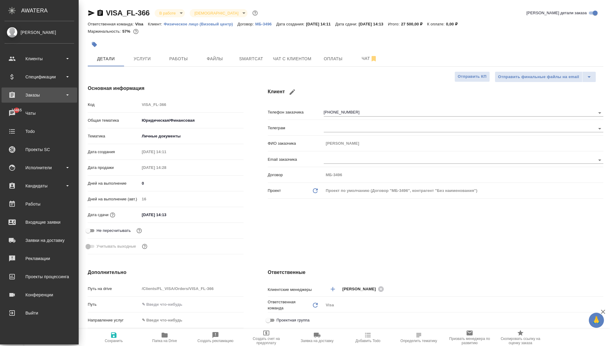
click at [42, 94] on div "Заказы" at bounding box center [40, 94] width 70 height 9
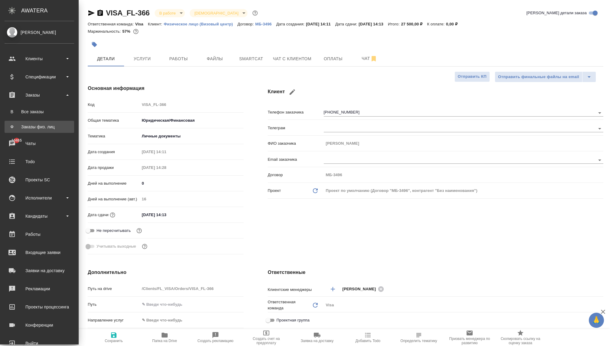
type textarea "x"
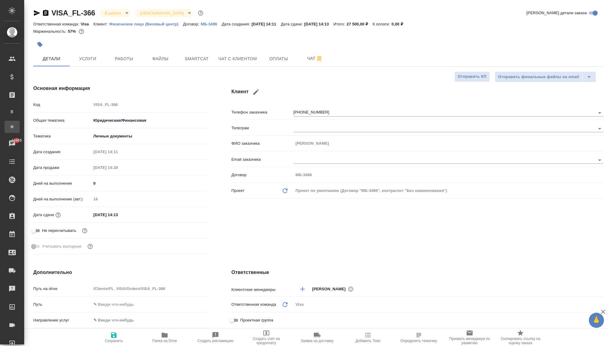
click at [9, 127] on div "Заказы физ. лиц" at bounding box center [4, 127] width 9 height 6
type textarea "x"
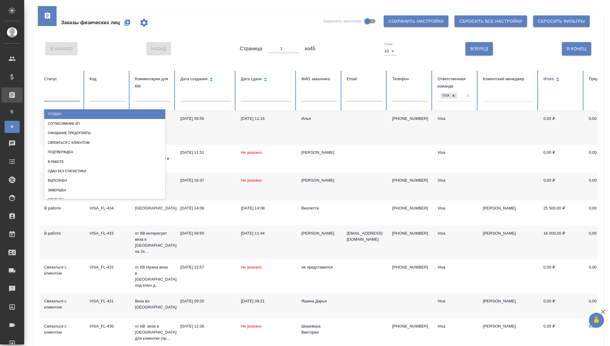
click at [60, 96] on div at bounding box center [62, 95] width 36 height 9
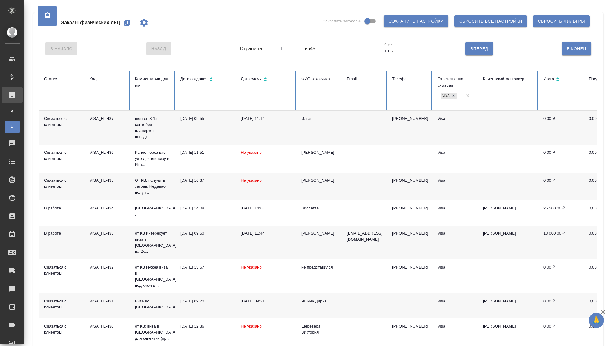
click at [92, 96] on input "text" at bounding box center [108, 97] width 36 height 8
click at [142, 96] on input "text" at bounding box center [153, 97] width 36 height 8
click at [150, 97] on input "text" at bounding box center [153, 97] width 36 height 8
click at [195, 100] on input "text" at bounding box center [205, 97] width 51 height 8
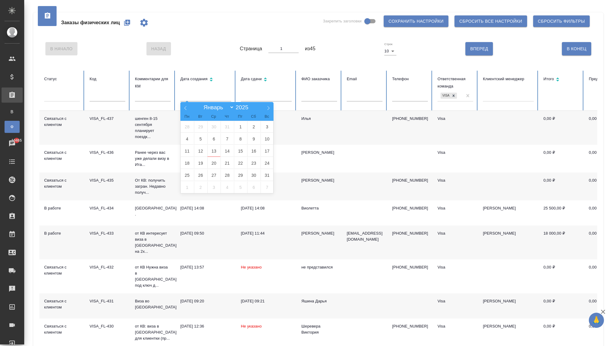
click at [210, 111] on div "Январь Февраль Март Апрель Май Июнь Июль Август Сентябрь Октябрь Ноябрь Декабрь…" at bounding box center [227, 107] width 70 height 10
click at [210, 106] on select "Январь Февраль Март Апрель Май Июнь Июль Август Сентябрь Октябрь Ноябрь Декабрь" at bounding box center [217, 107] width 33 height 7
select select "6"
click at [197, 125] on span "1" at bounding box center [200, 127] width 13 height 12
type input "01.07"
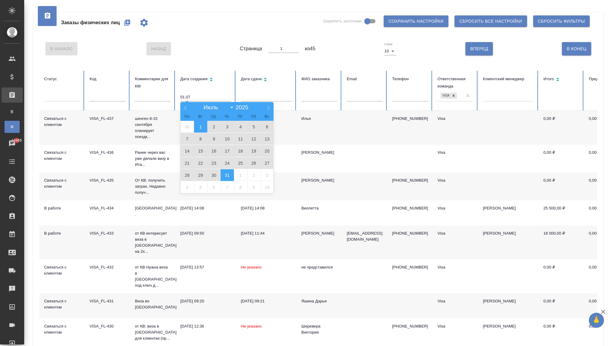
click at [225, 172] on span "31" at bounding box center [226, 175] width 13 height 12
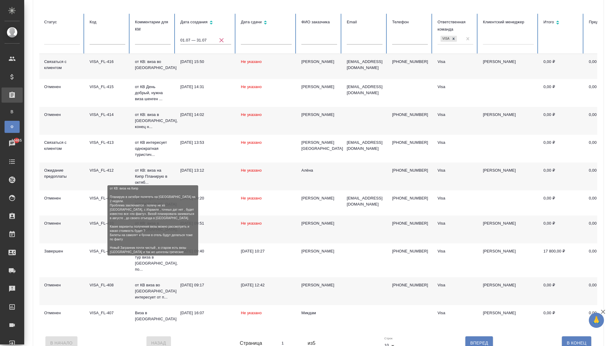
scroll to position [61, 0]
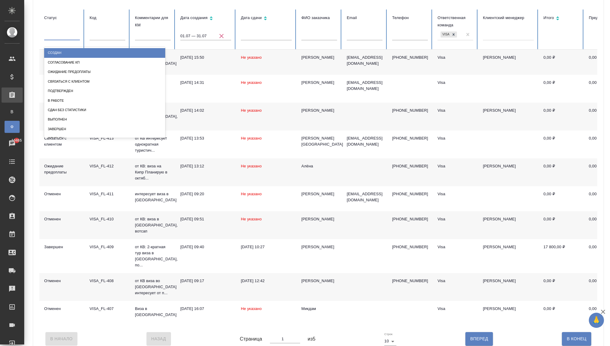
click at [64, 34] on div at bounding box center [62, 34] width 36 height 9
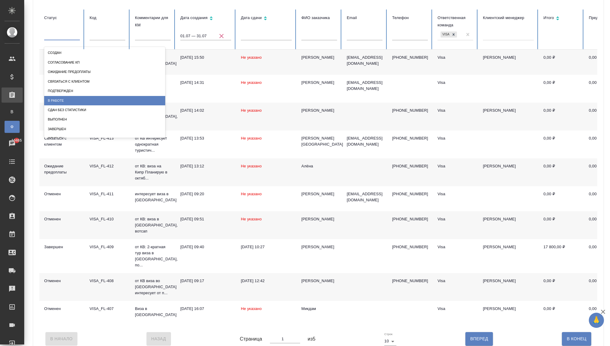
click at [61, 96] on div "В работе" at bounding box center [104, 100] width 121 height 9
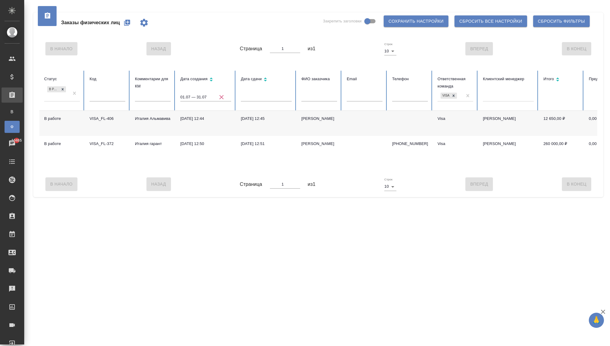
scroll to position [0, 0]
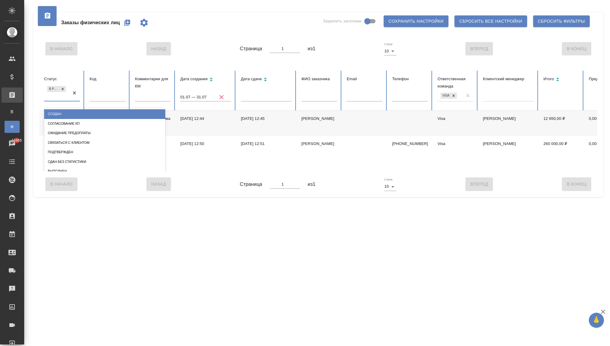
click at [57, 95] on div "В работе" at bounding box center [56, 93] width 25 height 16
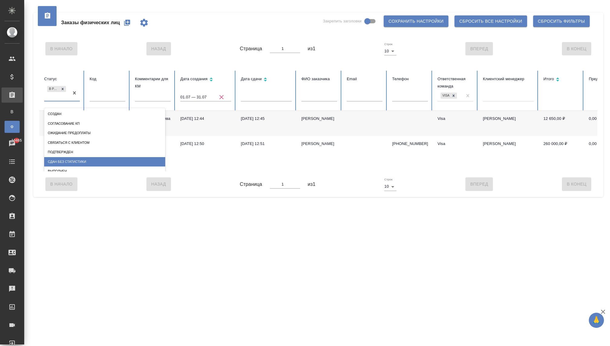
scroll to position [16, 0]
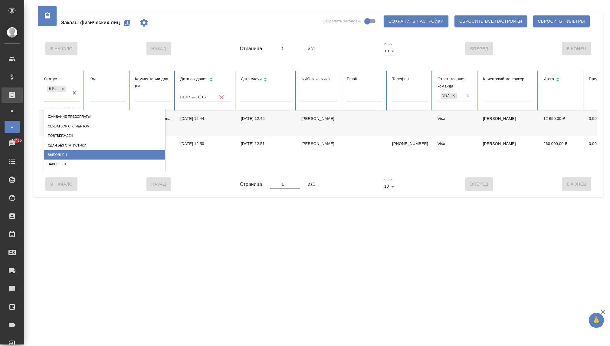
click at [66, 154] on div "Выполнен" at bounding box center [104, 154] width 121 height 9
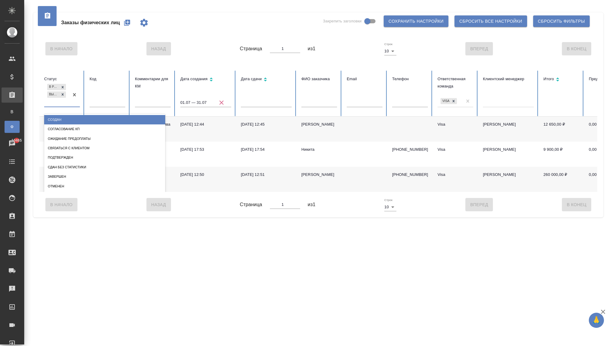
click at [57, 103] on div "В работе Выполнен" at bounding box center [56, 95] width 25 height 24
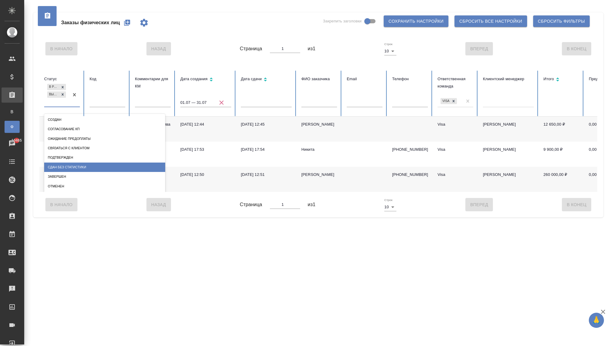
scroll to position [7, 0]
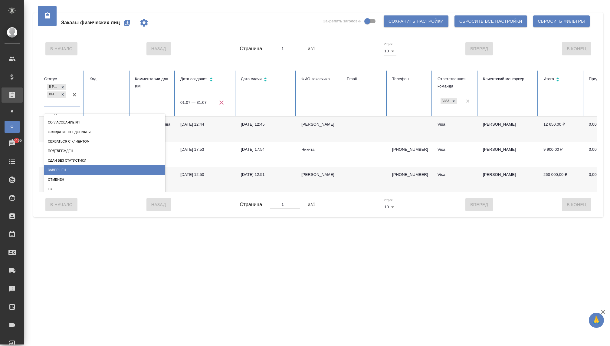
click at [56, 166] on div "Завершен" at bounding box center [104, 169] width 121 height 9
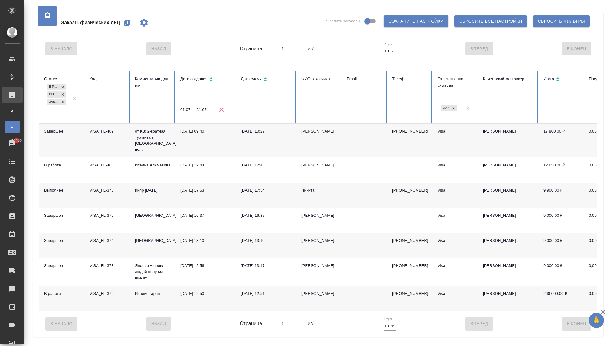
click at [57, 108] on div "В работе Выполнен Завершен" at bounding box center [56, 98] width 25 height 31
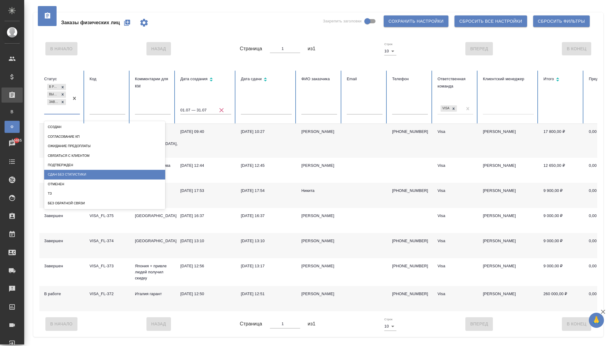
click at [59, 172] on div "Сдан без статистики" at bounding box center [104, 174] width 121 height 9
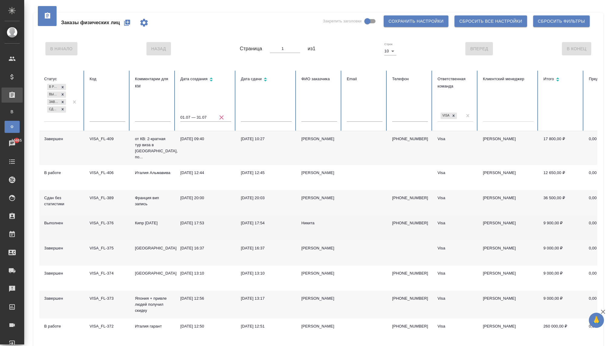
scroll to position [20, 0]
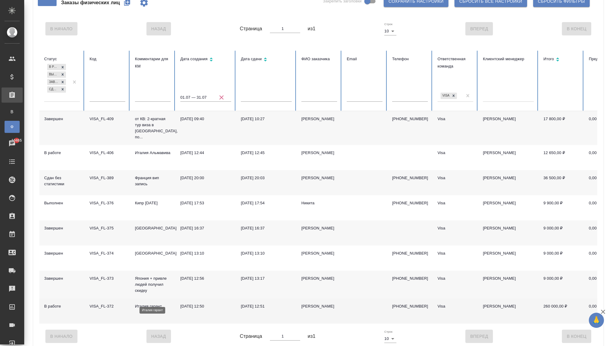
click at [153, 303] on p "Италия гарант" at bounding box center [153, 306] width 36 height 6
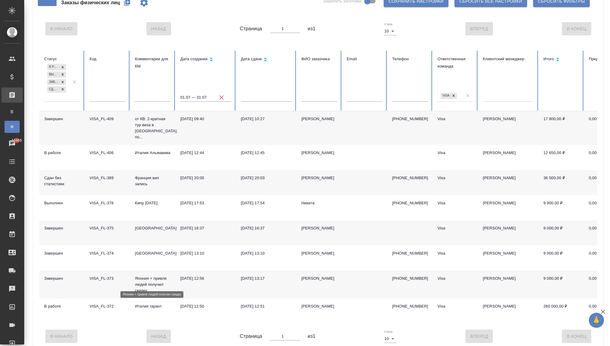
click at [142, 278] on p "Япония + привле людей получил скидку" at bounding box center [153, 284] width 36 height 18
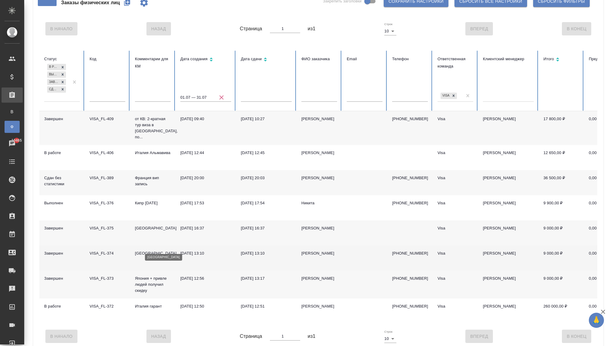
click at [148, 250] on p "[GEOGRAPHIC_DATA]" at bounding box center [153, 253] width 36 height 6
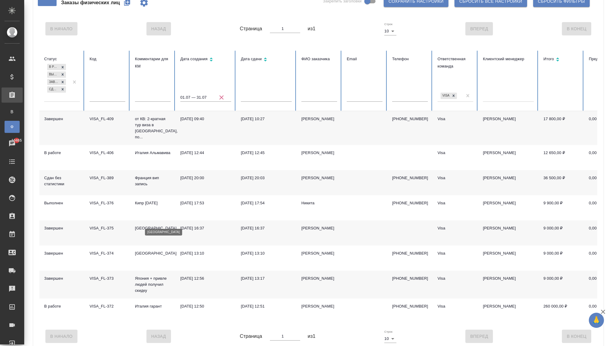
click at [140, 225] on p "[GEOGRAPHIC_DATA]" at bounding box center [153, 228] width 36 height 6
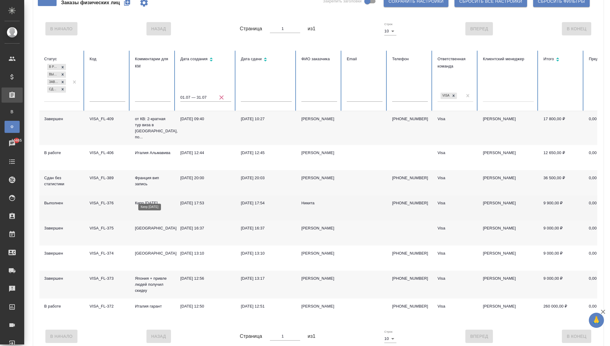
click at [152, 200] on p "Кипр 18 августа" at bounding box center [153, 203] width 36 height 6
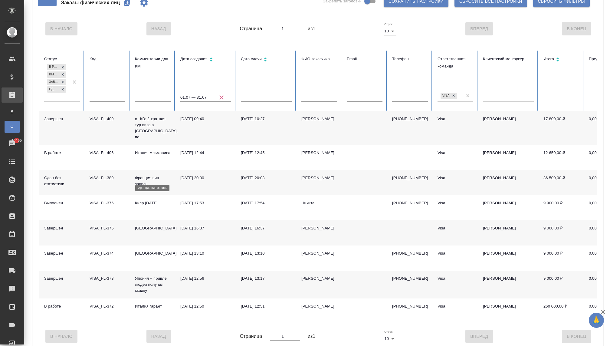
click at [143, 175] on p "Франция вип запись" at bounding box center [153, 181] width 36 height 12
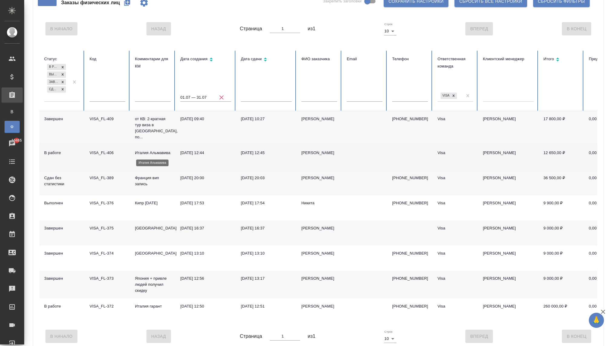
click at [148, 150] on p "Италия Альмавива" at bounding box center [153, 153] width 36 height 6
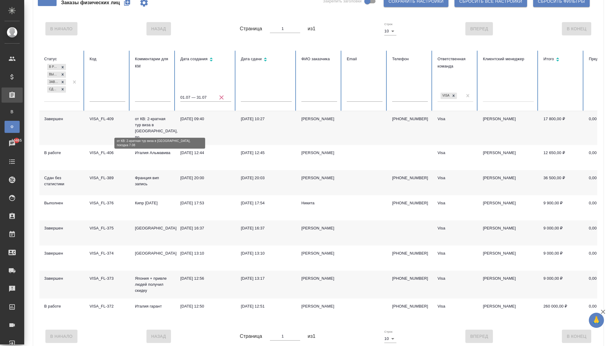
click at [149, 125] on p "от КВ: 2-кратная тур виза в Китай, по..." at bounding box center [153, 128] width 36 height 24
click at [101, 126] on td "VISA_FL-409" at bounding box center [107, 128] width 45 height 34
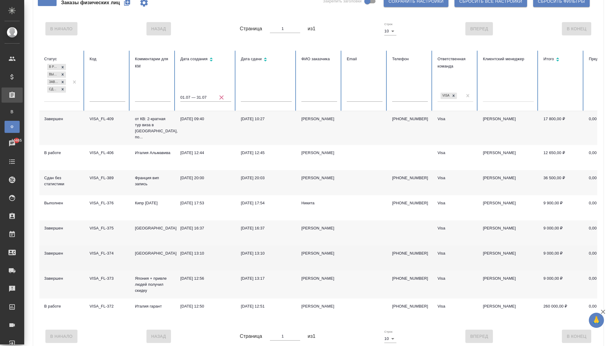
click at [147, 251] on td "[GEOGRAPHIC_DATA]" at bounding box center [152, 257] width 45 height 25
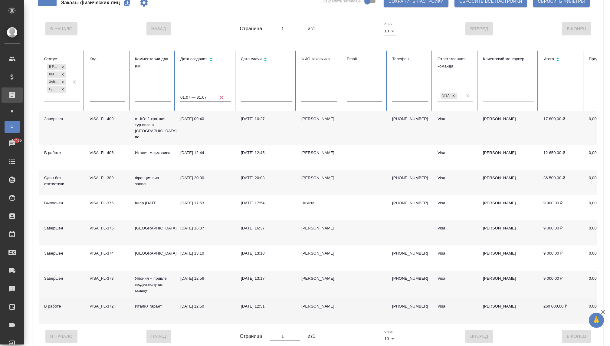
click at [147, 303] on td "Италия гарант" at bounding box center [152, 310] width 45 height 25
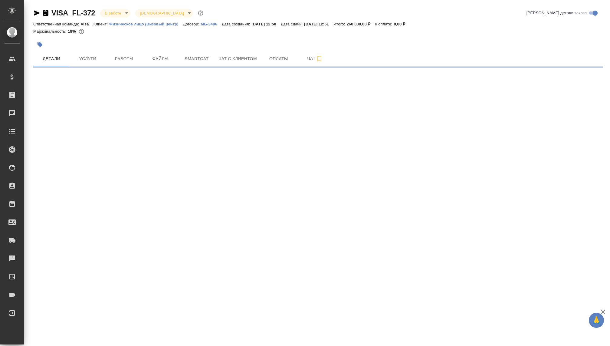
select select "RU"
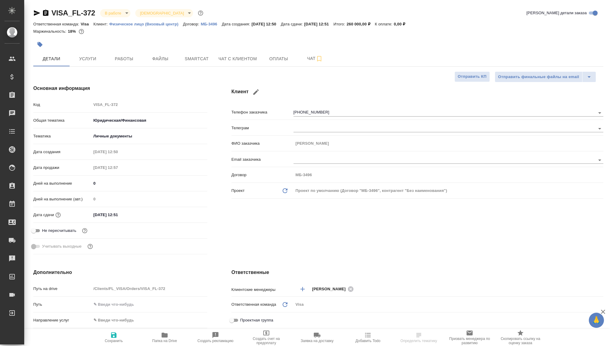
type textarea "x"
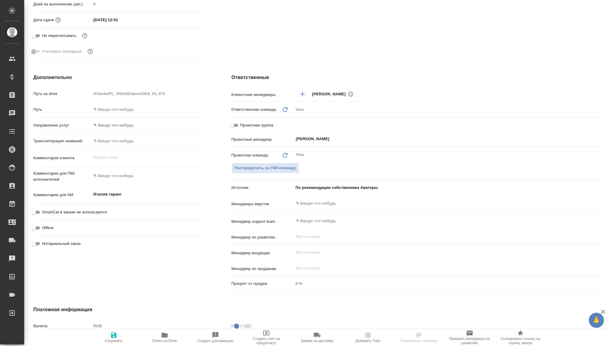
type textarea "x"
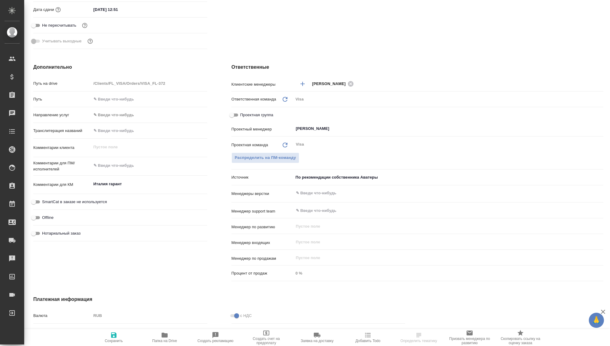
type textarea "x"
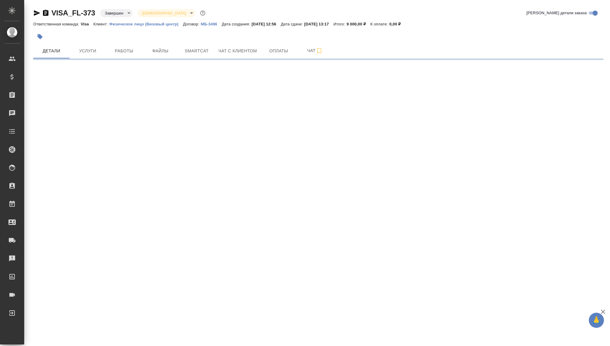
select select "RU"
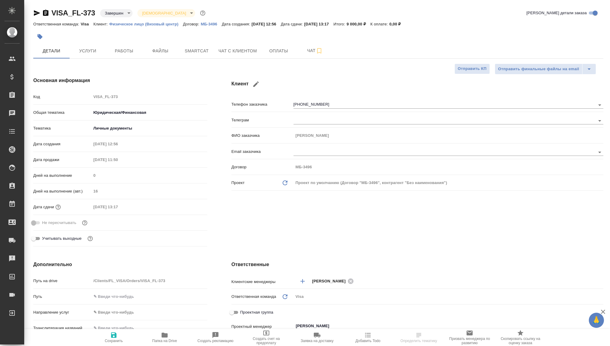
type textarea "x"
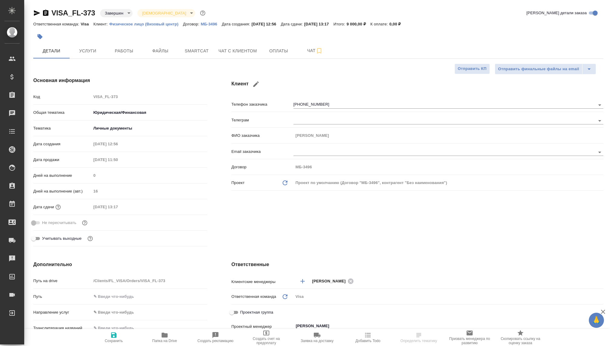
type textarea "x"
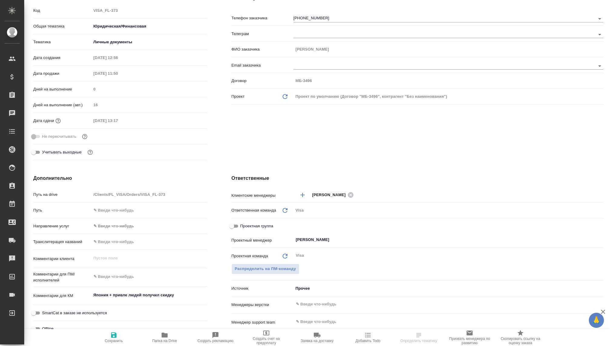
type textarea "x"
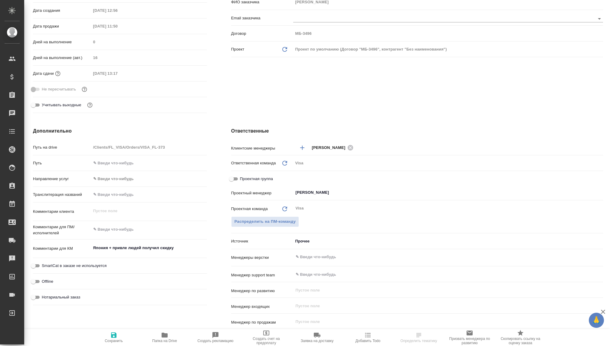
scroll to position [139, 0]
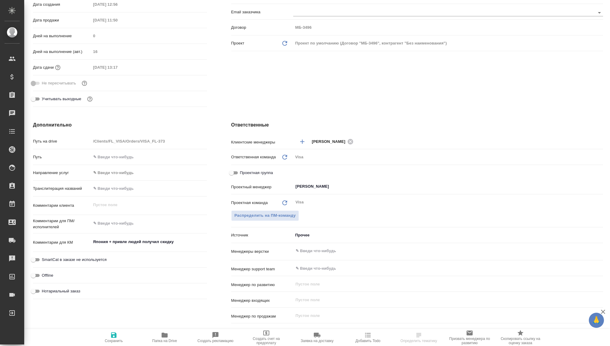
click at [299, 232] on body "🙏 .cls-1 fill:#fff; AWATERA [PERSON_NAME] Спецификации Заказы Чаты Todo Проекты…" at bounding box center [305, 173] width 610 height 346
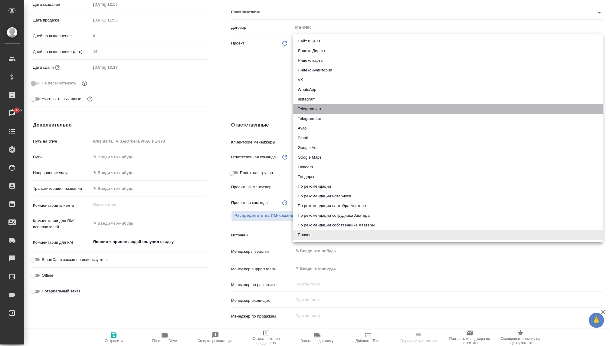
click at [310, 108] on li "Telegram чат" at bounding box center [448, 109] width 310 height 10
type textarea "x"
type input "telegram"
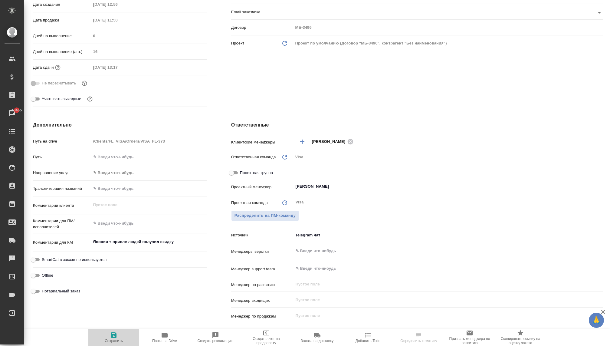
click at [114, 336] on icon "button" at bounding box center [113, 334] width 7 height 7
type textarea "x"
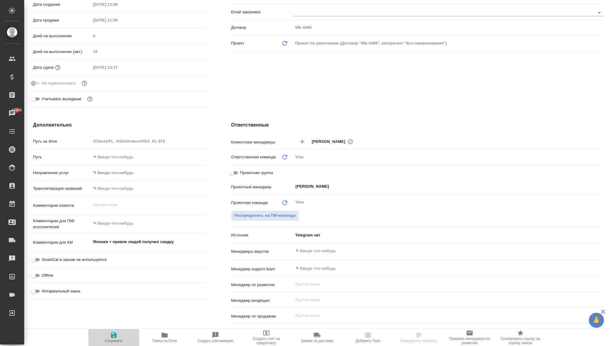
type textarea "x"
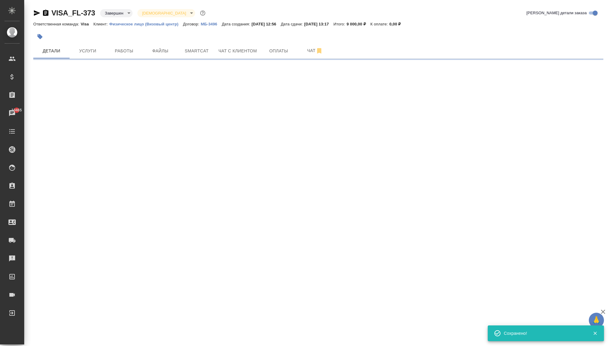
select select "RU"
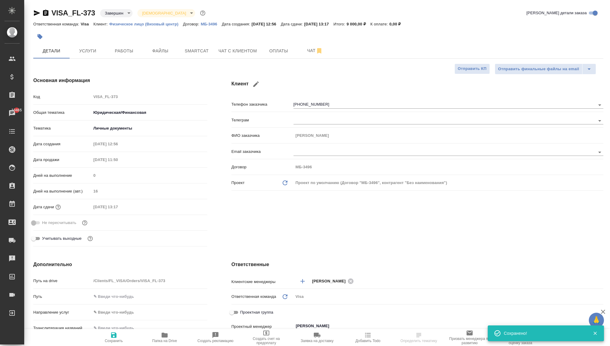
type textarea "x"
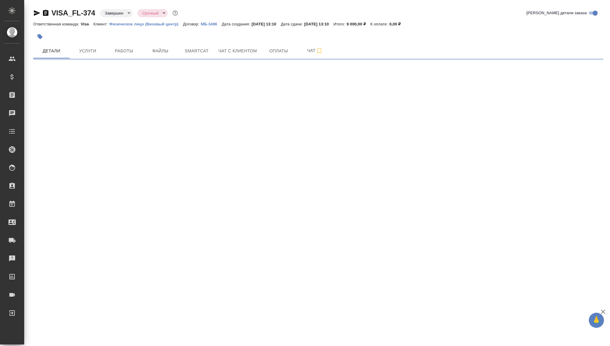
select select "RU"
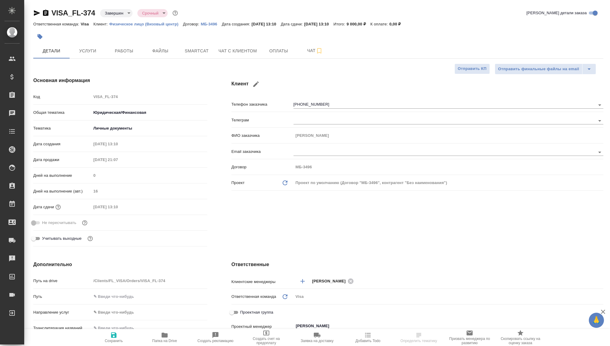
type textarea "x"
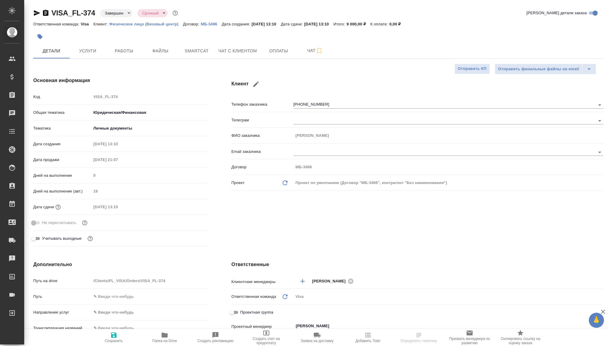
type textarea "x"
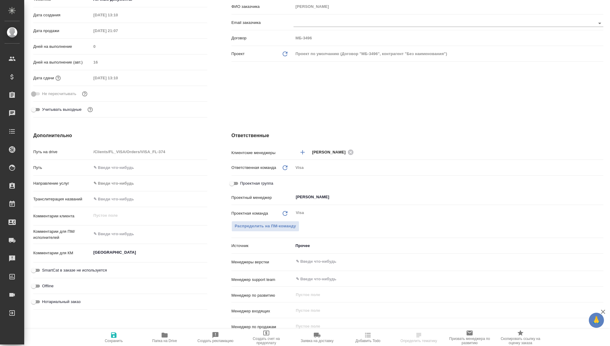
type textarea "x"
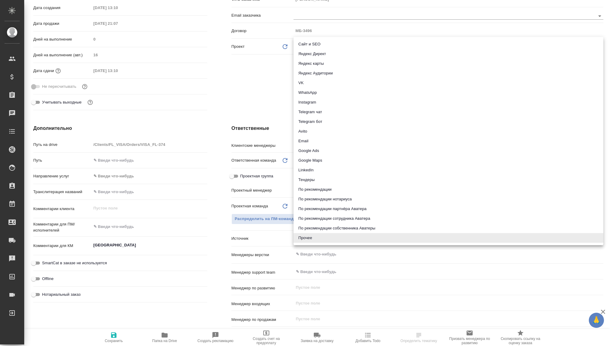
click at [304, 235] on body "🙏 .cls-1 fill:#fff; AWATERA [PERSON_NAME] Спецификации Заказы Чаты Todo Проекты…" at bounding box center [305, 173] width 610 height 346
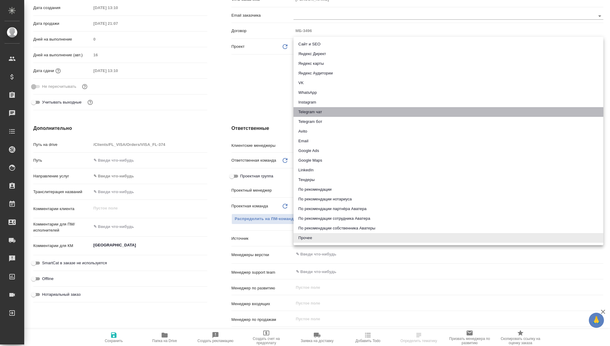
click at [311, 110] on li "Telegram чат" at bounding box center [448, 112] width 310 height 10
type textarea "x"
type input "telegram"
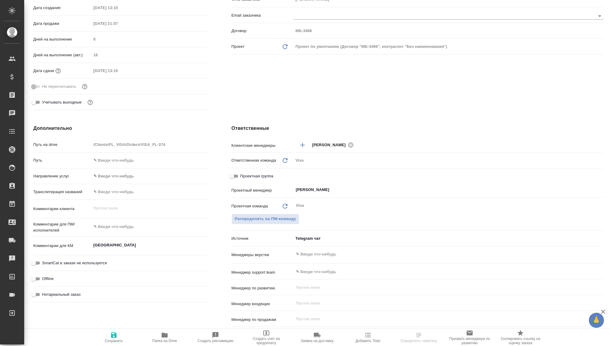
click at [117, 334] on icon "button" at bounding box center [113, 334] width 7 height 7
type textarea "x"
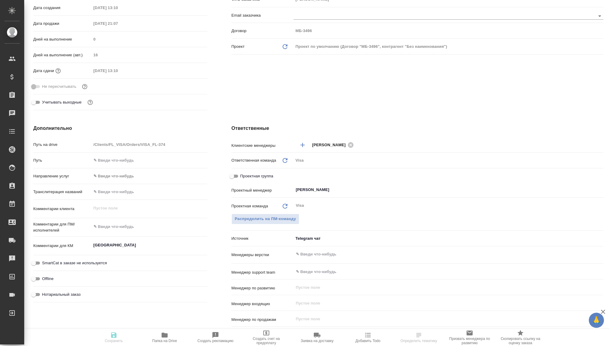
type textarea "x"
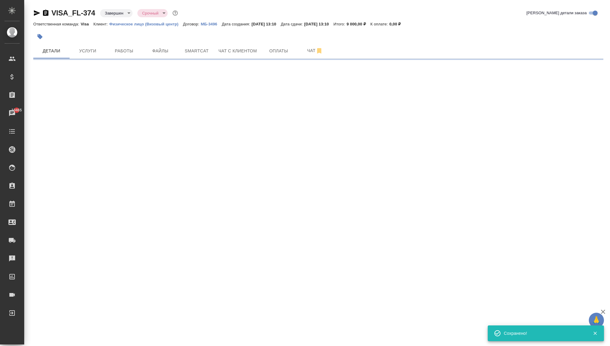
select select "RU"
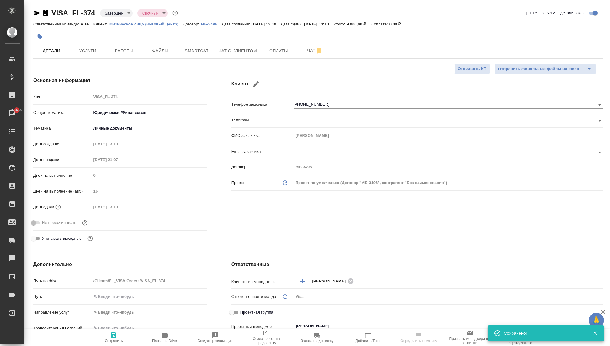
type textarea "x"
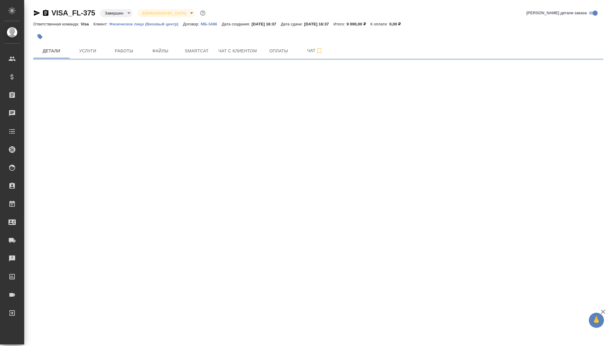
select select "RU"
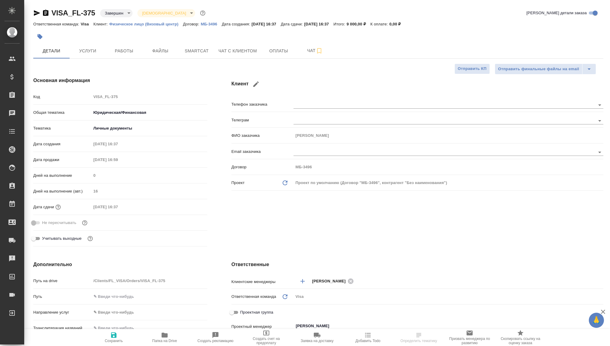
type textarea "x"
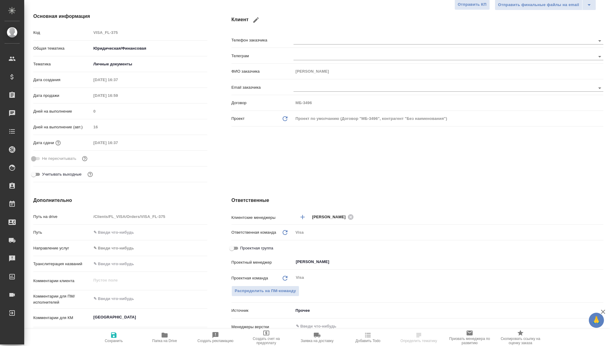
type textarea "x"
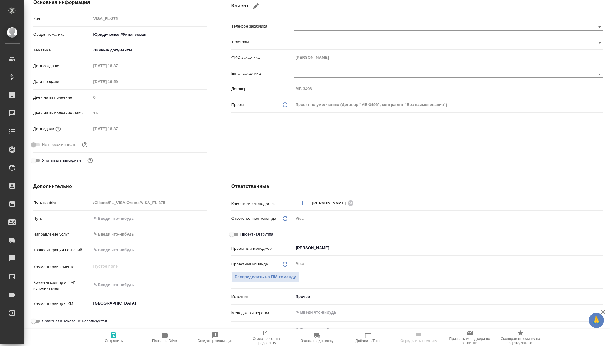
scroll to position [99, 0]
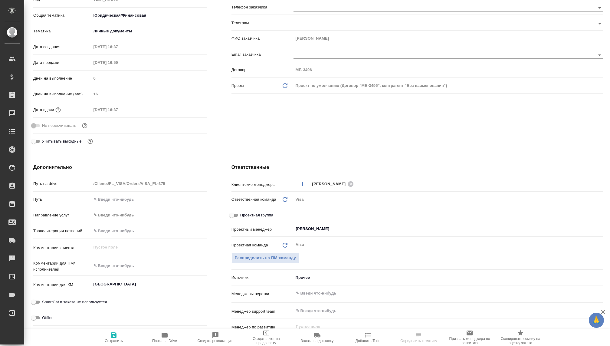
type textarea "x"
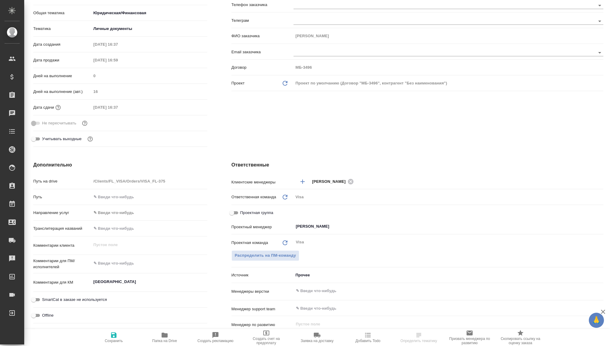
click at [303, 270] on body "🙏 .cls-1 fill:#fff; AWATERA [PERSON_NAME] Спецификации Заказы Чаты Todo Проекты…" at bounding box center [305, 173] width 610 height 346
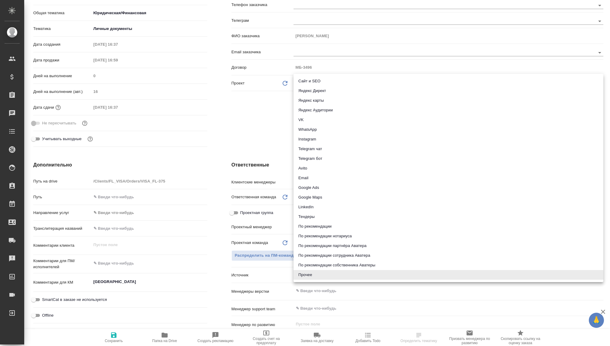
click at [310, 148] on li "Telegram чат" at bounding box center [448, 149] width 310 height 10
type textarea "x"
type input "telegram"
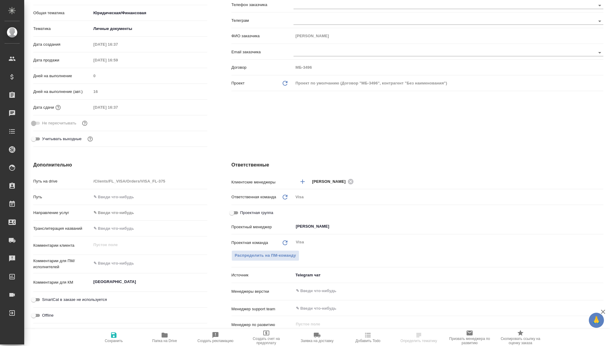
click at [119, 335] on span "Сохранить" at bounding box center [114, 336] width 44 height 11
type textarea "x"
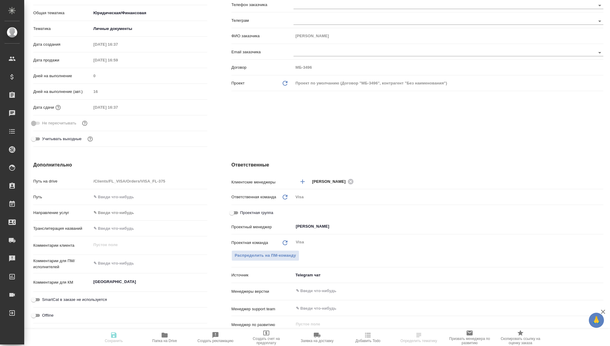
type textarea "x"
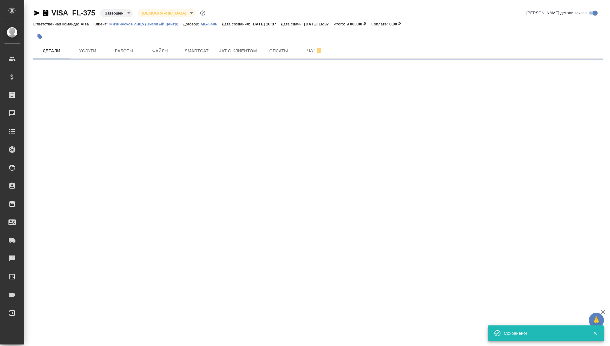
scroll to position [0, 0]
select select "RU"
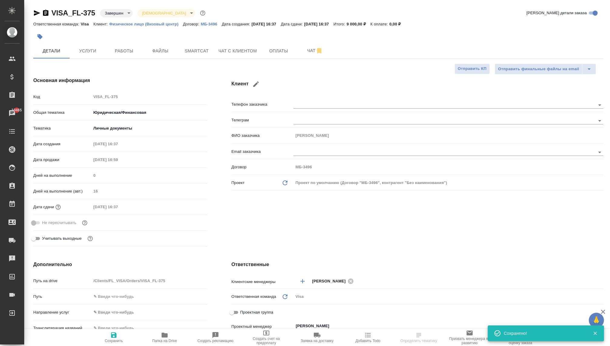
type textarea "x"
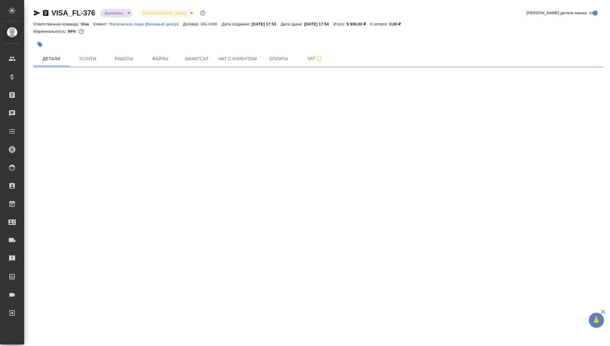
select select "RU"
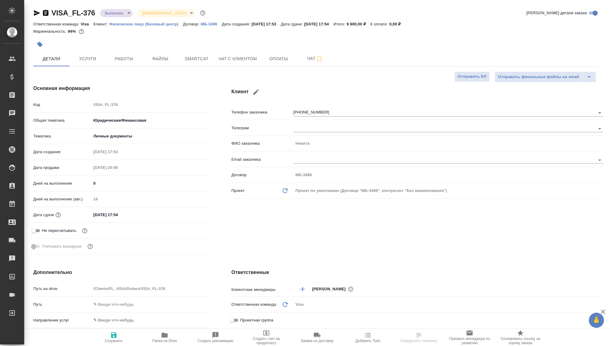
type textarea "x"
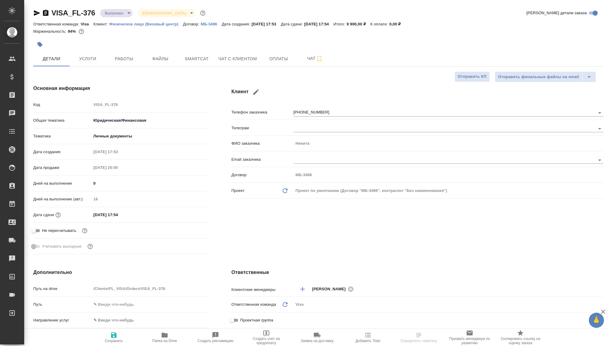
type textarea "x"
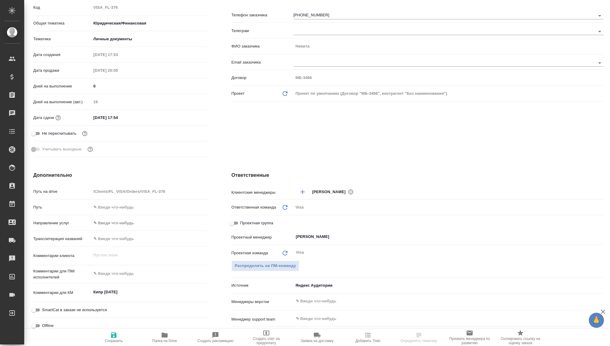
type textarea "x"
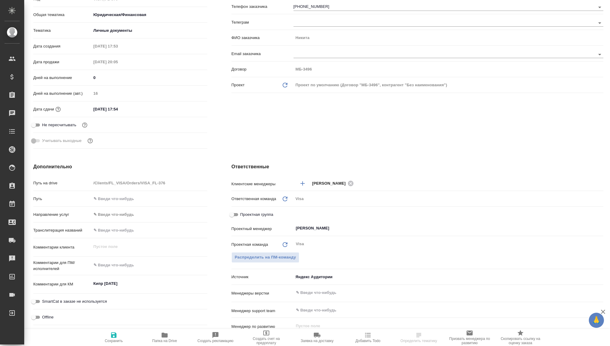
scroll to position [105, 0]
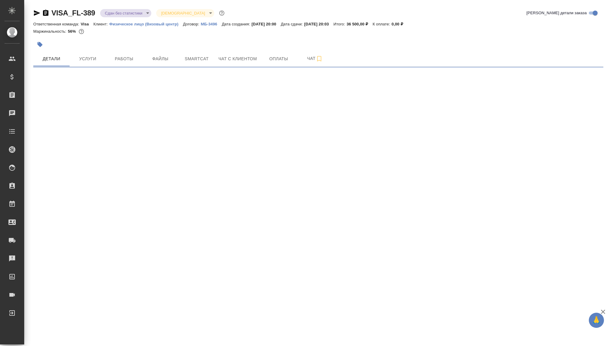
select select "RU"
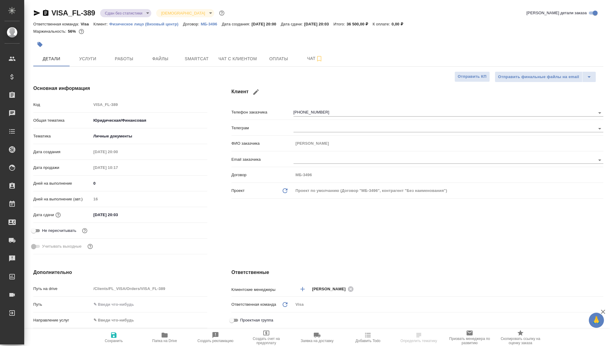
type textarea "x"
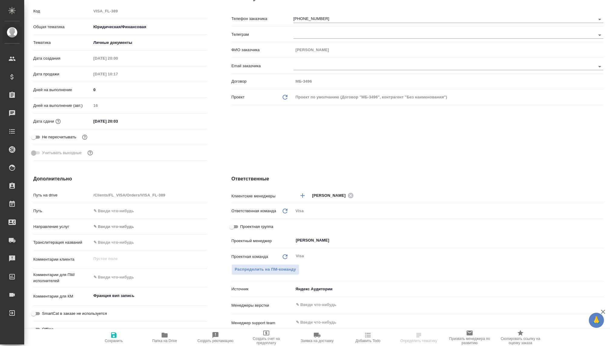
type textarea "x"
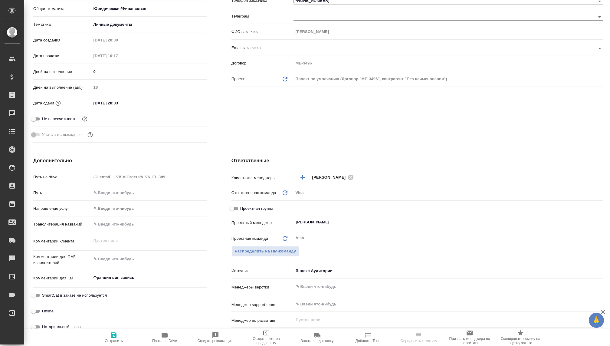
type textarea "x"
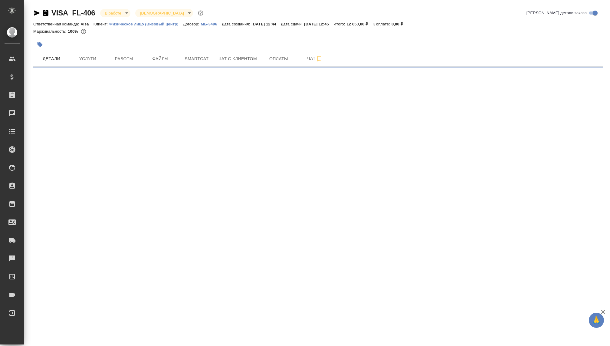
select select "RU"
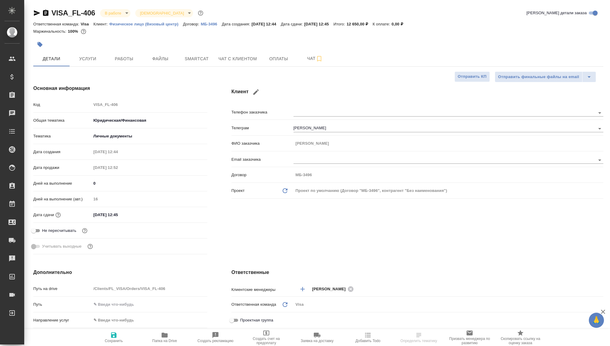
type textarea "x"
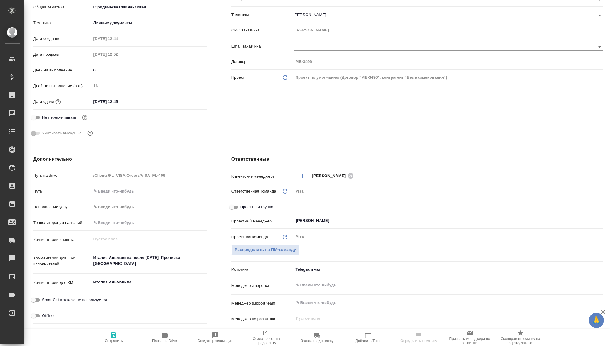
type textarea "x"
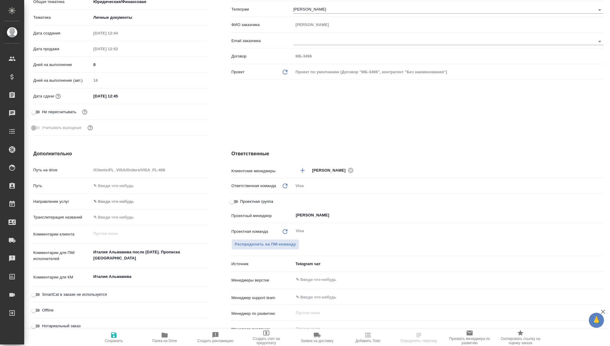
type textarea "x"
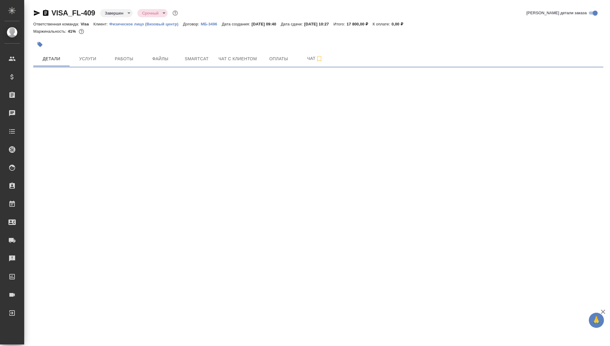
select select "RU"
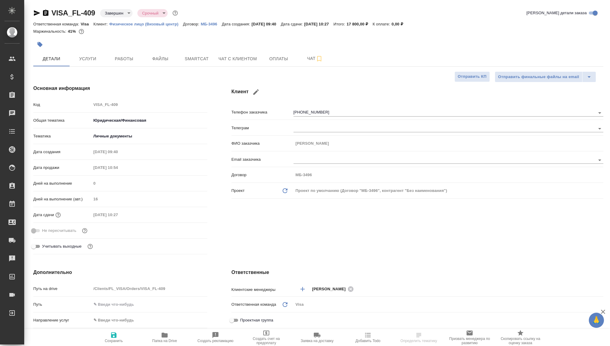
type textarea "x"
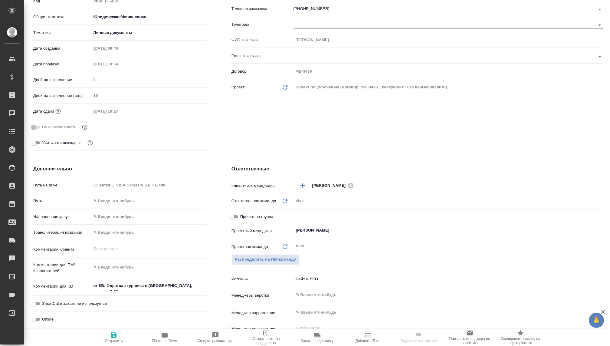
type textarea "x"
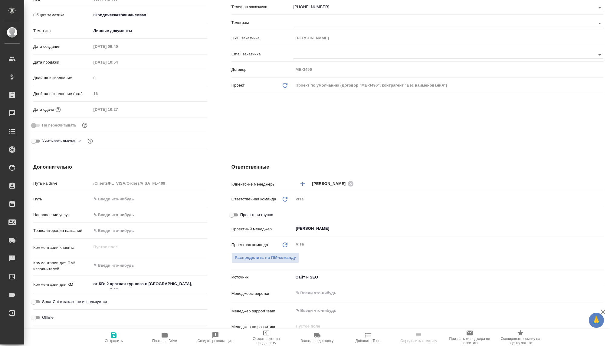
type textarea "x"
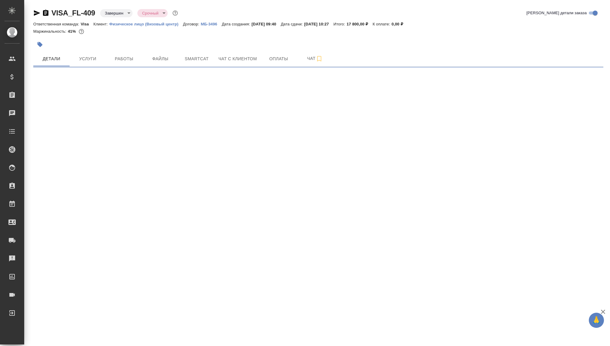
select select "RU"
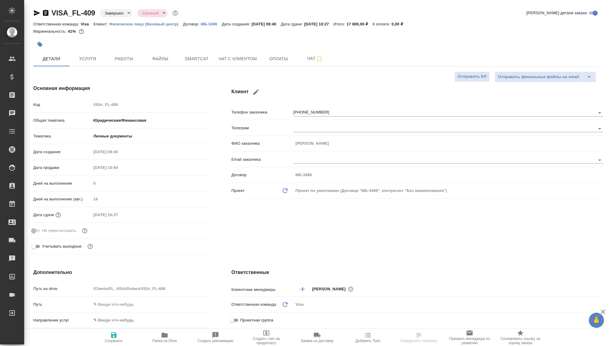
type textarea "x"
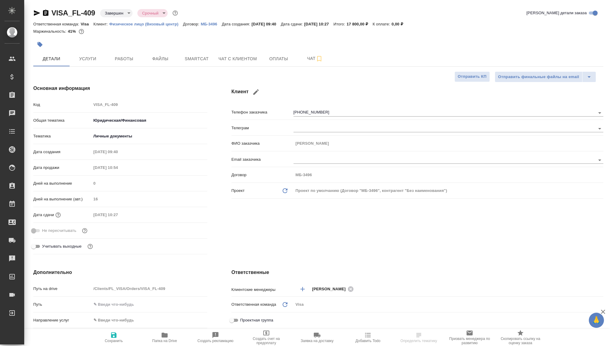
type textarea "x"
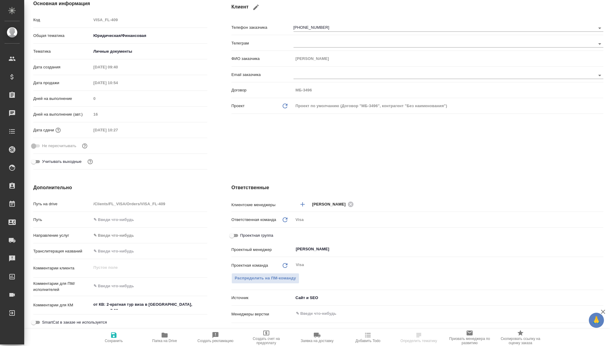
type textarea "x"
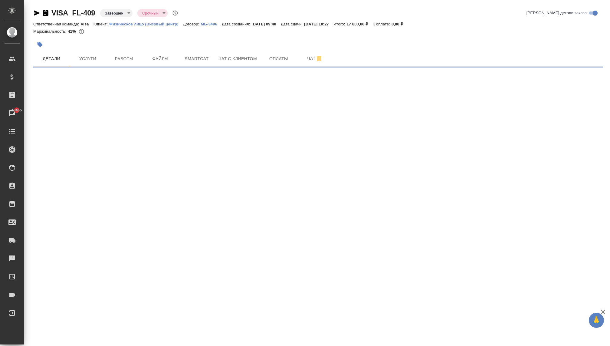
select select "RU"
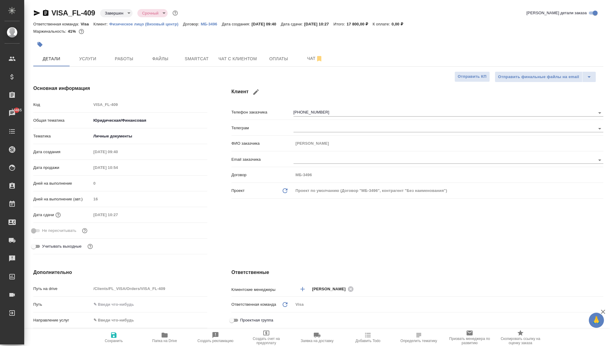
type textarea "x"
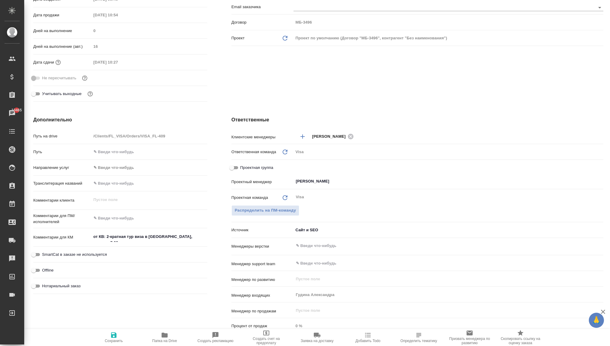
scroll to position [154, 0]
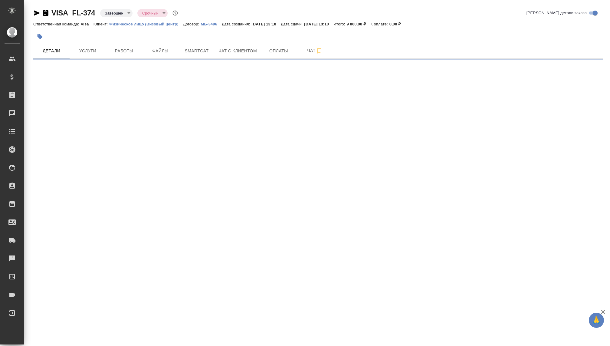
select select "RU"
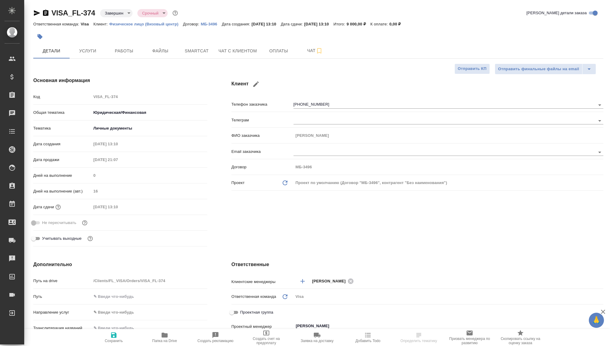
type textarea "x"
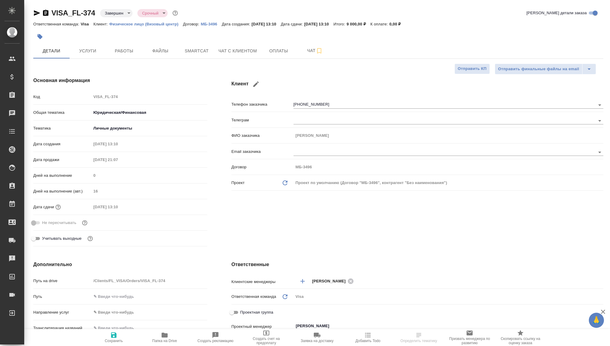
type textarea "x"
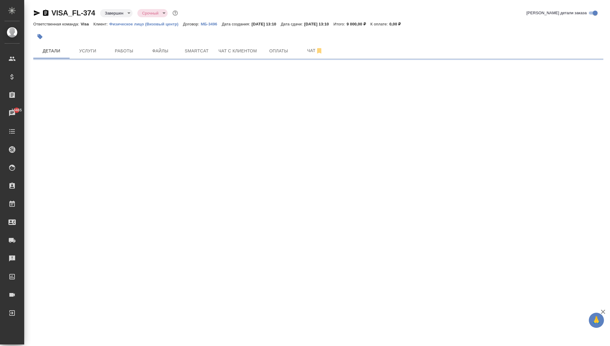
select select "RU"
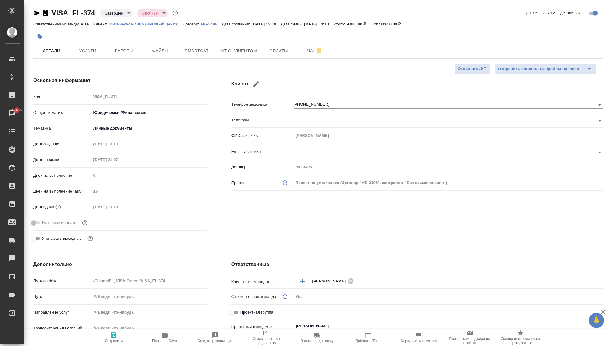
type textarea "x"
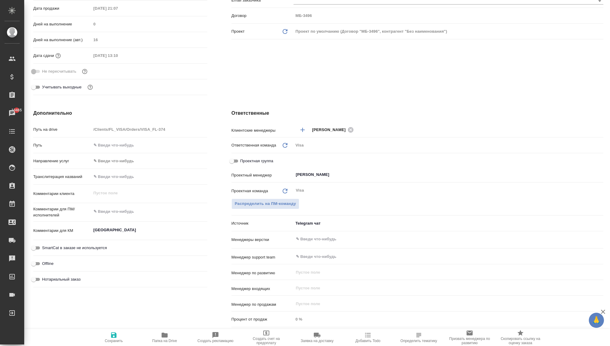
scroll to position [145, 1]
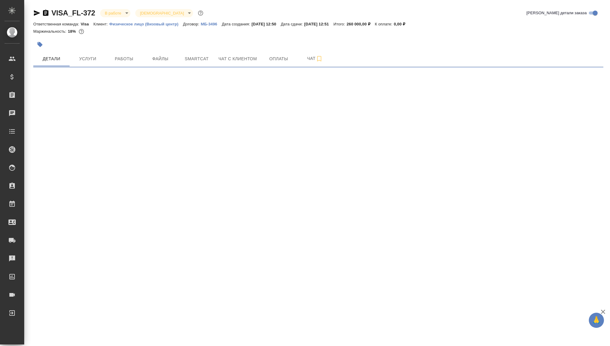
select select "RU"
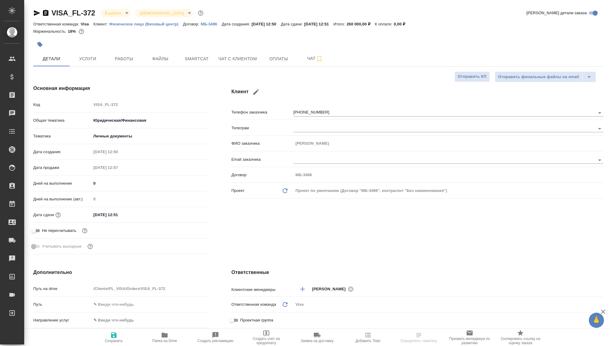
type textarea "x"
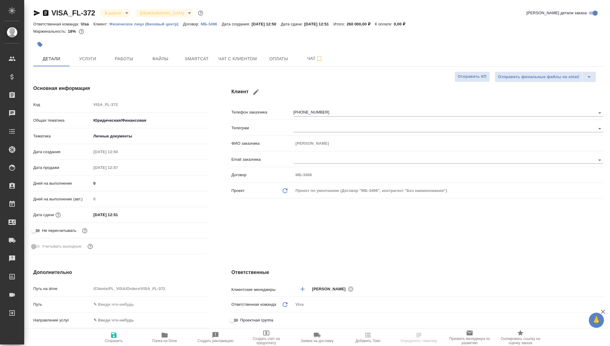
type textarea "x"
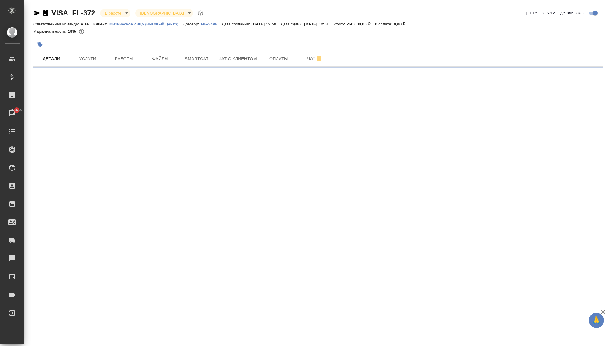
select select "RU"
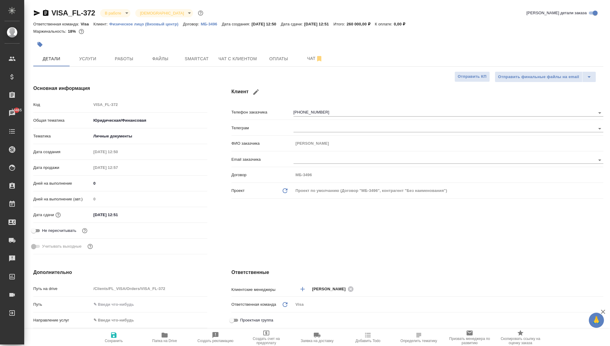
type textarea "x"
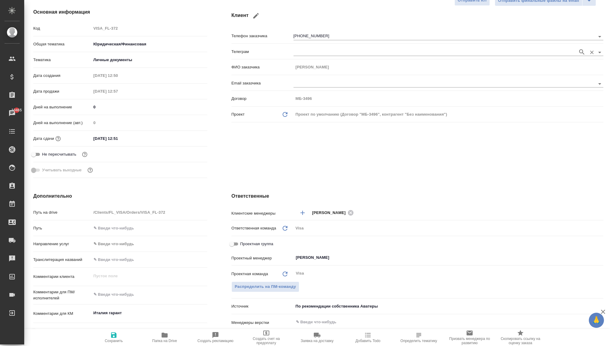
scroll to position [82, 0]
